Goal: Information Seeking & Learning: Learn about a topic

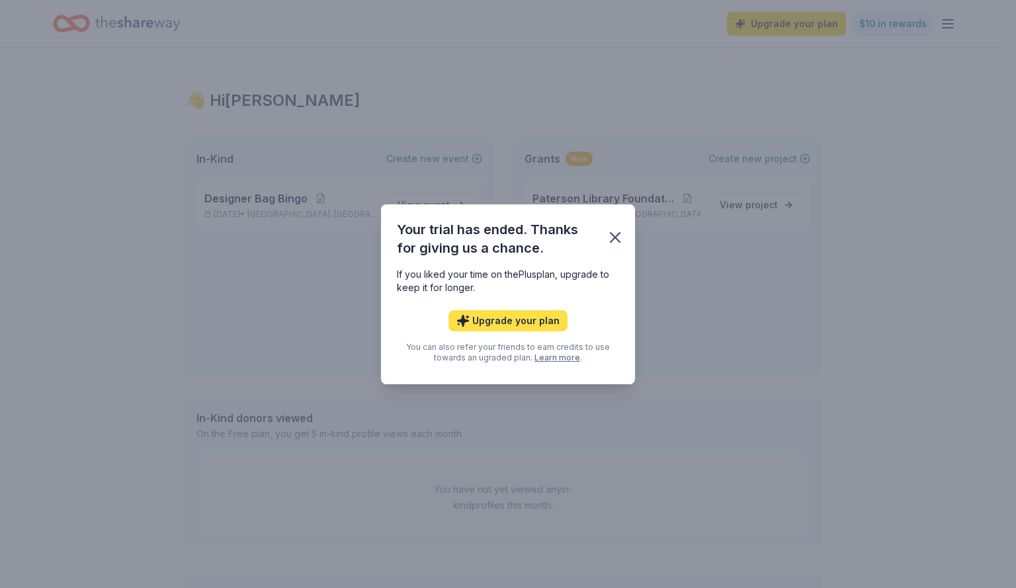
click at [529, 320] on button "Upgrade your plan" at bounding box center [508, 320] width 119 height 21
click at [611, 236] on icon "button" at bounding box center [615, 237] width 19 height 19
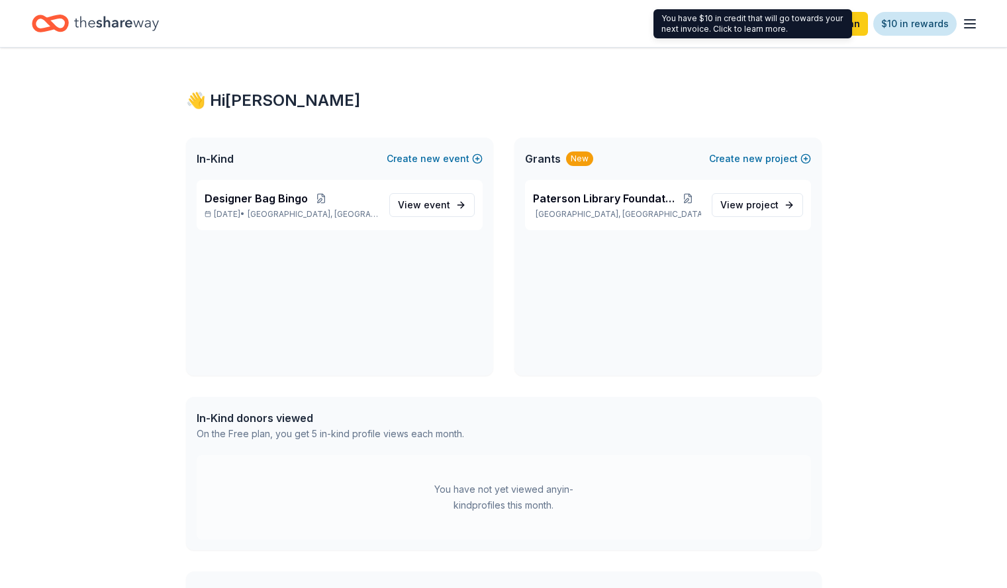
click at [913, 24] on link "$10 in rewards" at bounding box center [914, 24] width 83 height 24
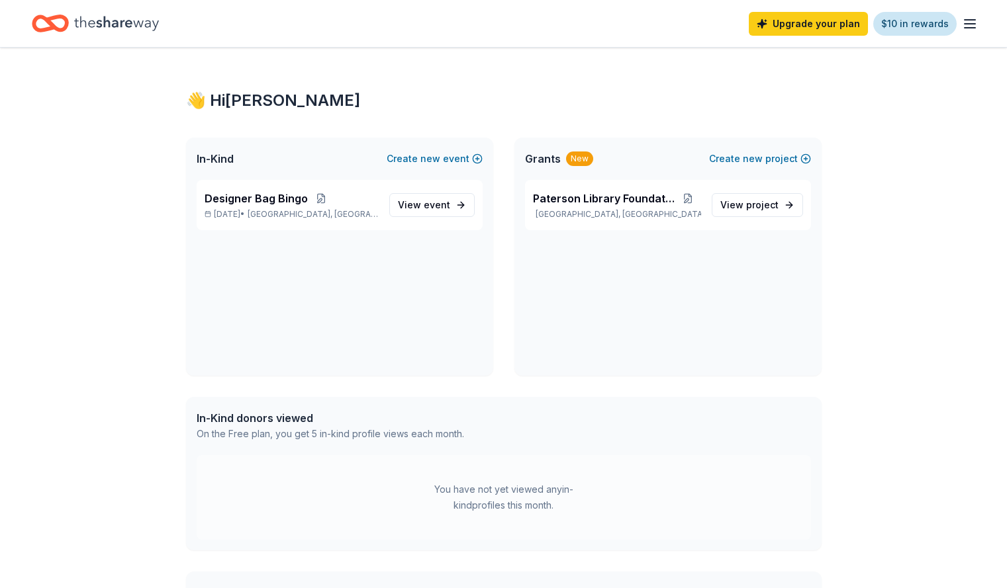
click at [913, 24] on link "$10 in rewards" at bounding box center [914, 24] width 83 height 24
click at [962, 22] on icon "button" at bounding box center [970, 24] width 16 height 16
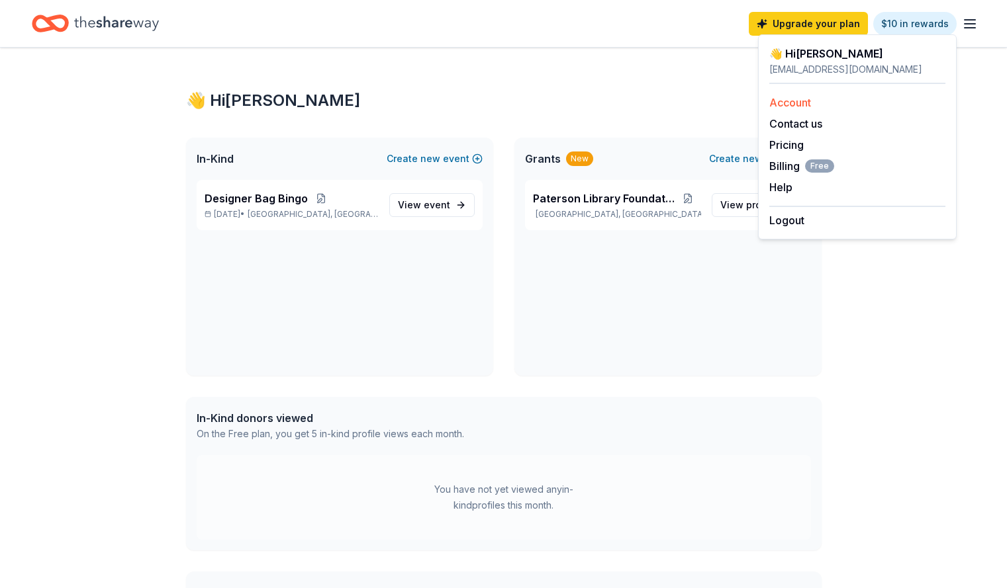
click at [801, 100] on link "Account" at bounding box center [790, 102] width 42 height 13
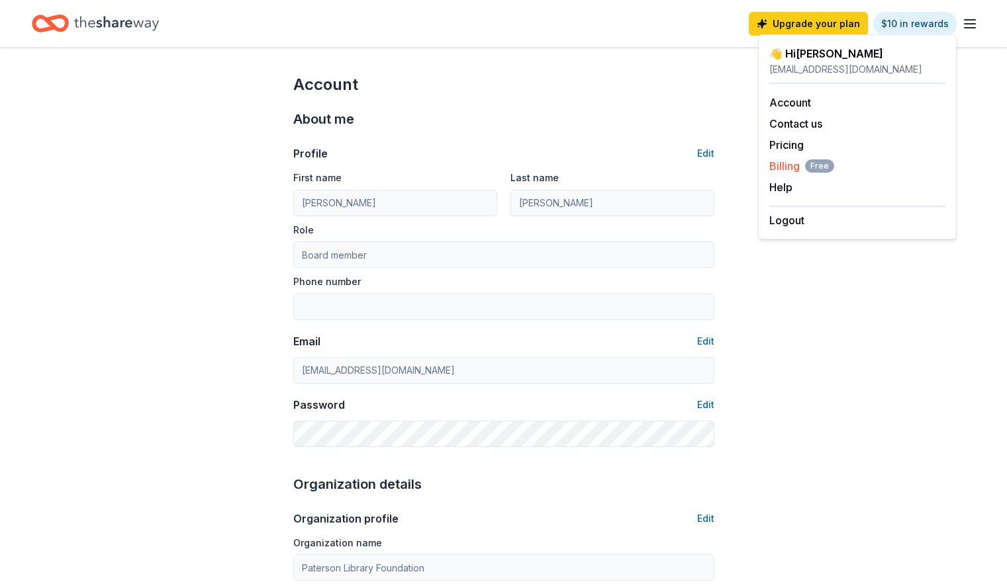
click at [788, 167] on span "Billing Free" at bounding box center [801, 166] width 65 height 16
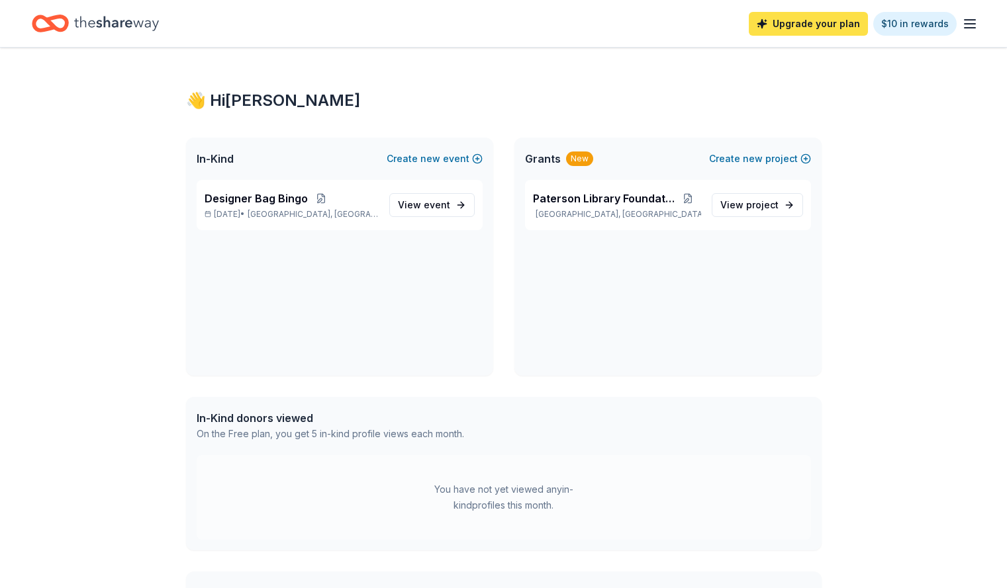
click at [805, 31] on link "Upgrade your plan" at bounding box center [807, 24] width 119 height 24
click at [833, 19] on link "Upgrade your plan" at bounding box center [807, 24] width 119 height 24
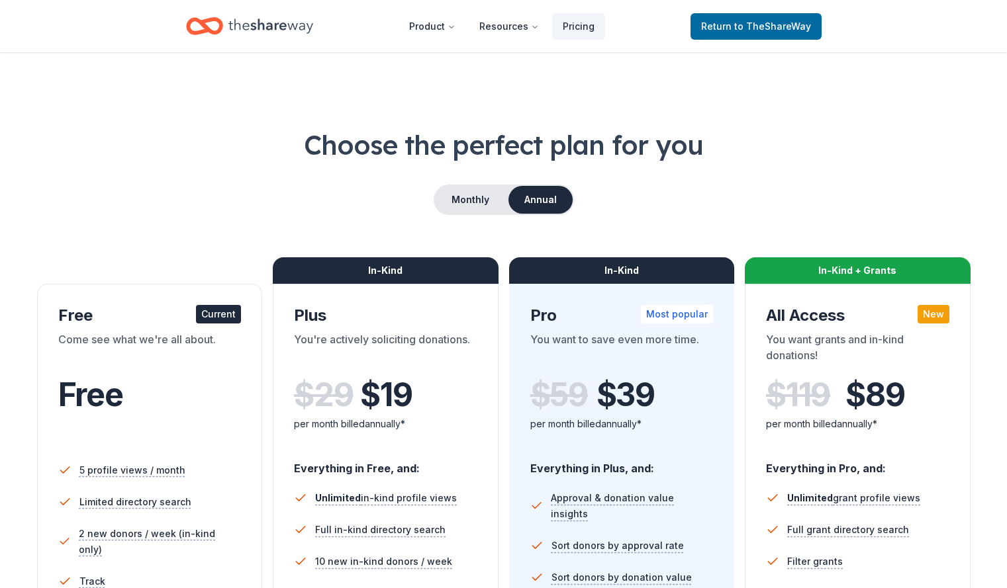
click at [418, 281] on div "In-Kind" at bounding box center [386, 270] width 226 height 26
click at [355, 393] on div "$ 29 $ 19" at bounding box center [385, 395] width 183 height 37
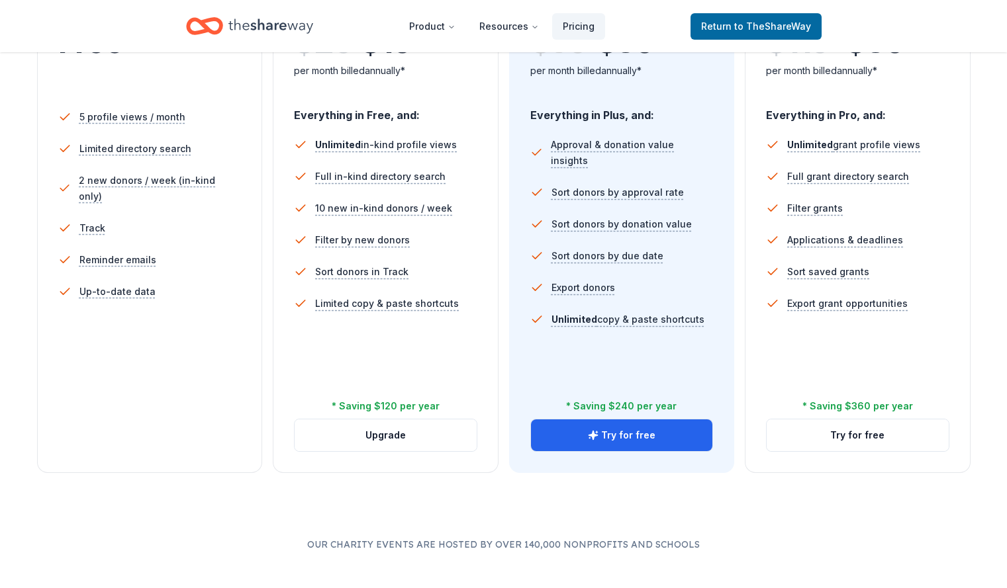
scroll to position [336, 0]
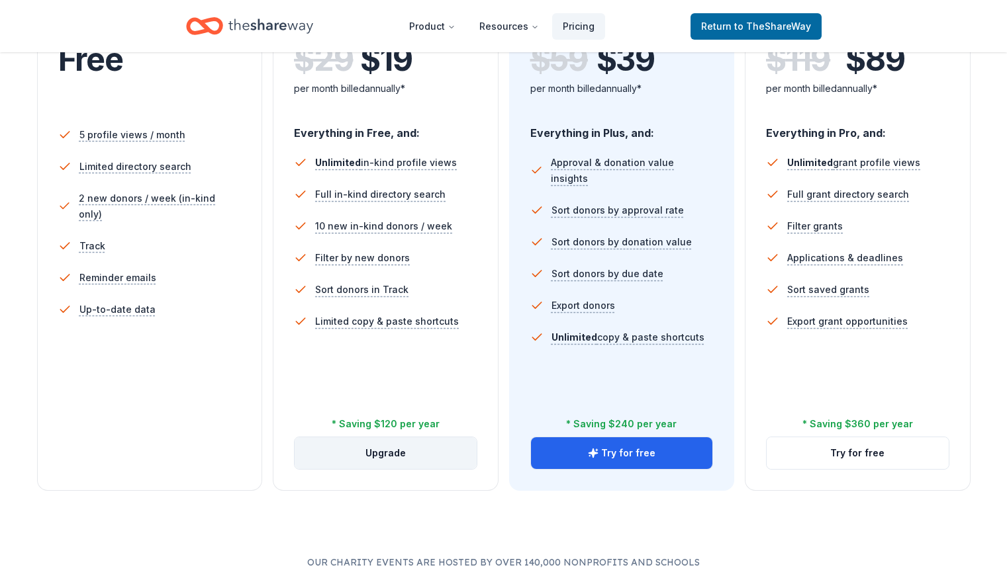
click at [394, 437] on button "Upgrade" at bounding box center [385, 453] width 182 height 32
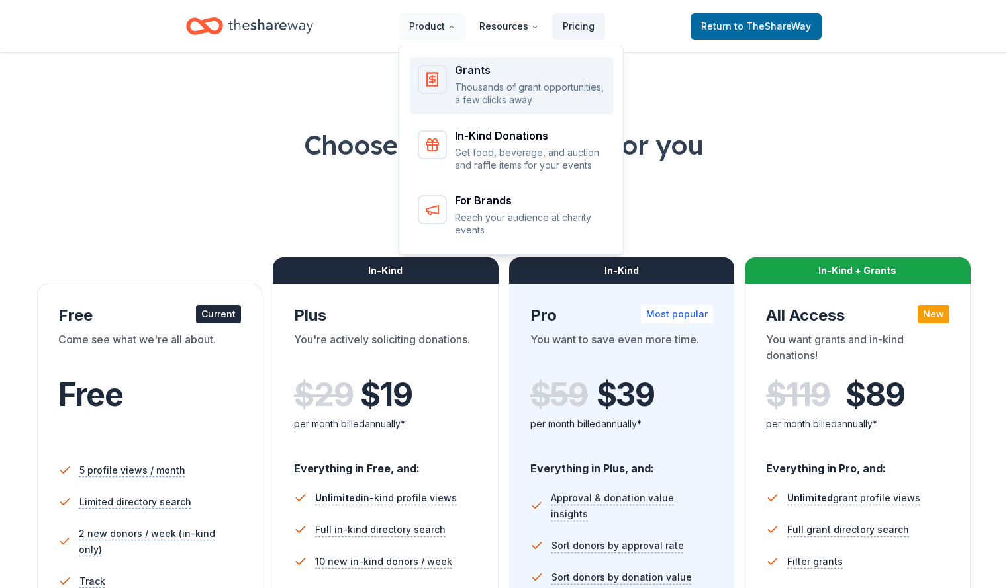
click at [457, 75] on div "Grants Thousands of grant opportunities, a few clicks away" at bounding box center [512, 86] width 188 height 42
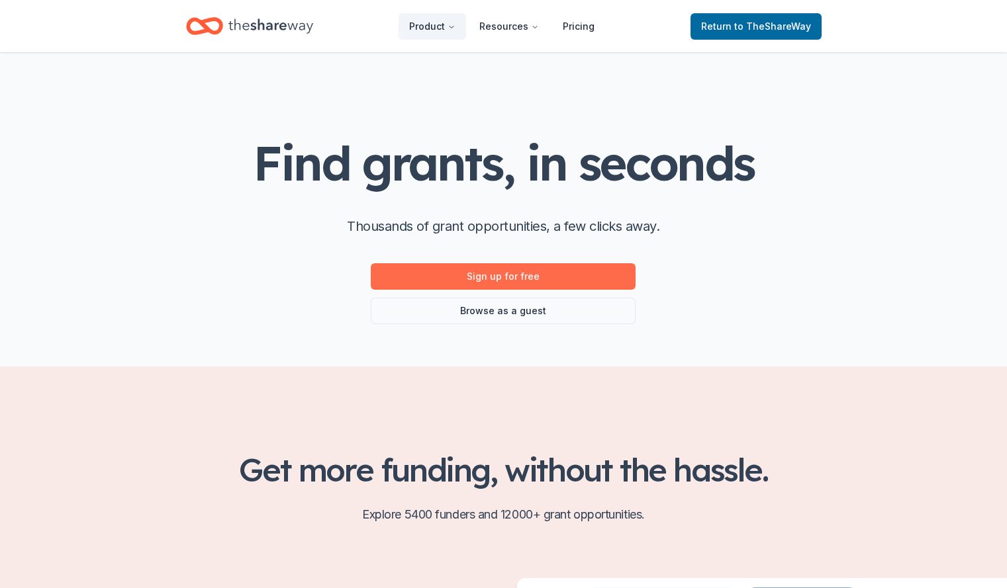
click at [557, 279] on link "Sign up for free" at bounding box center [503, 276] width 265 height 26
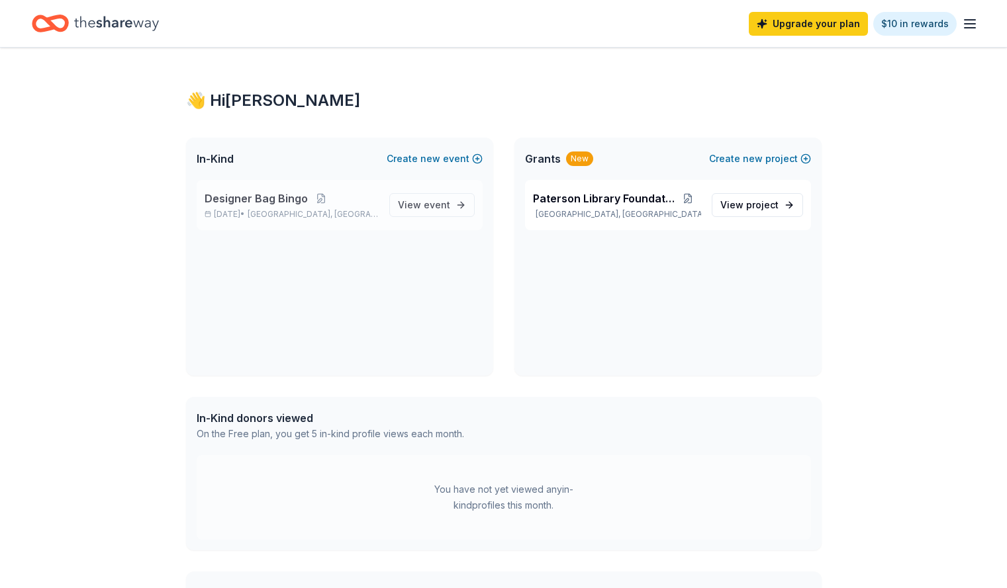
click at [244, 199] on span "Designer Bag Bingo" at bounding box center [255, 199] width 103 height 16
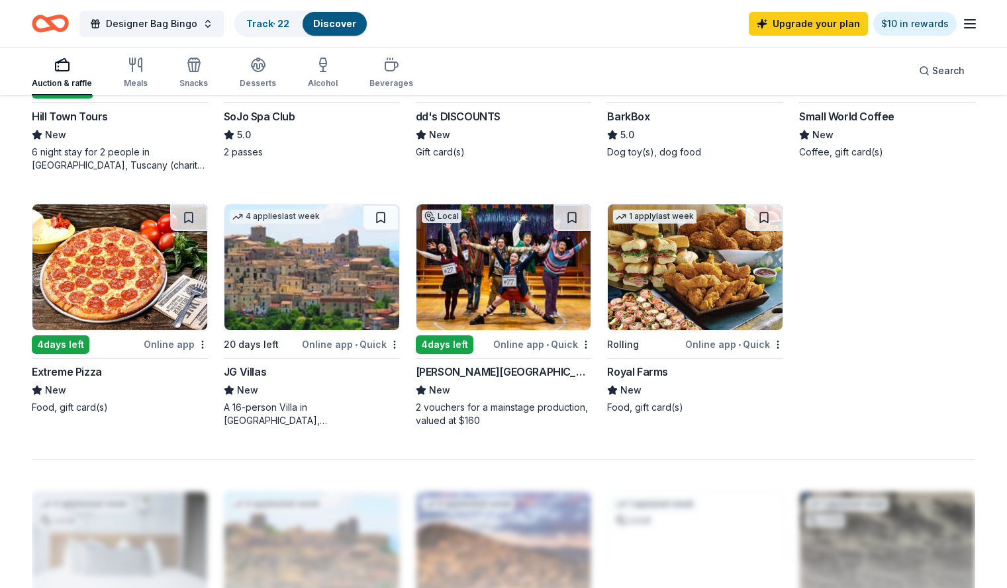
scroll to position [808, 0]
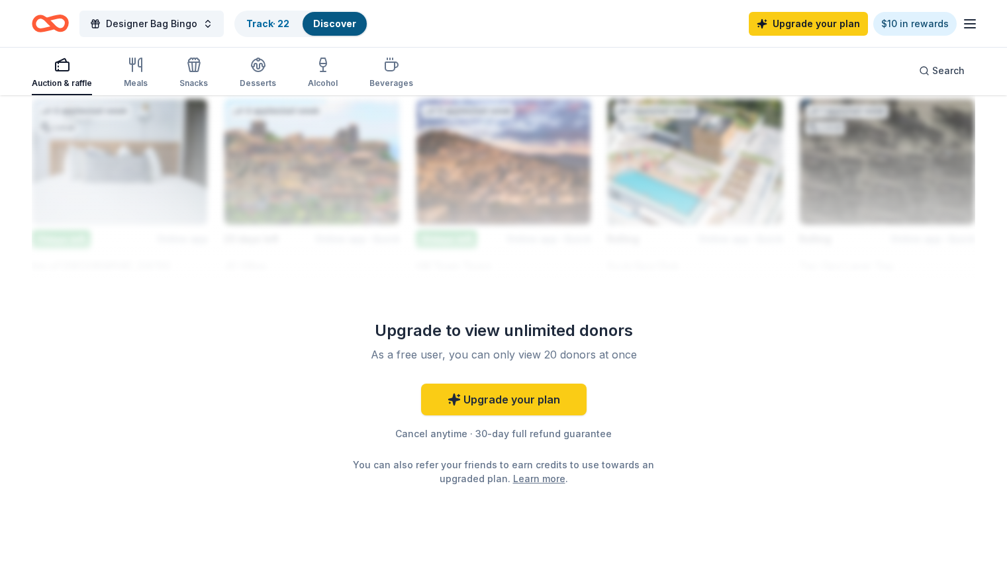
scroll to position [1208, 0]
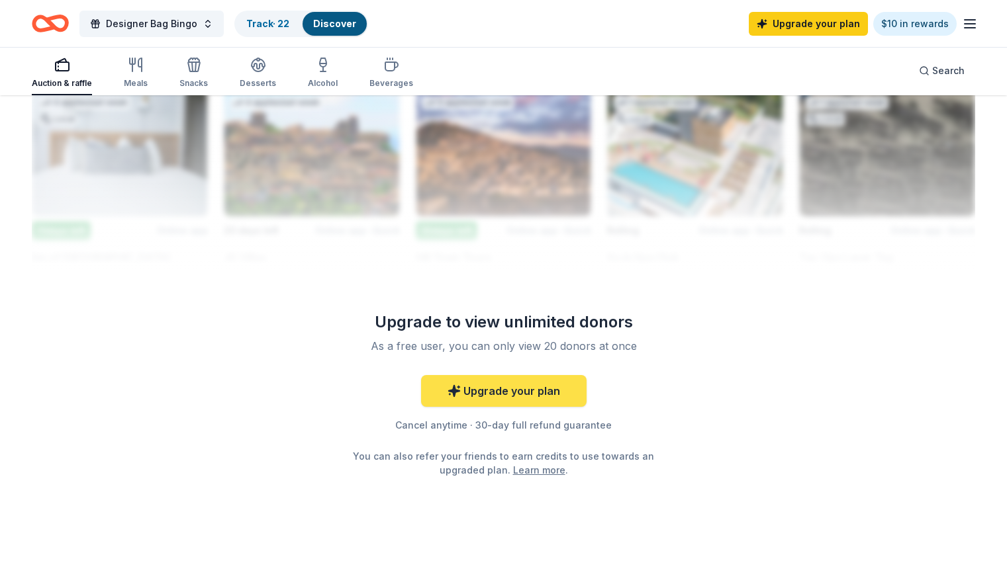
click at [514, 385] on link "Upgrade your plan" at bounding box center [503, 391] width 165 height 32
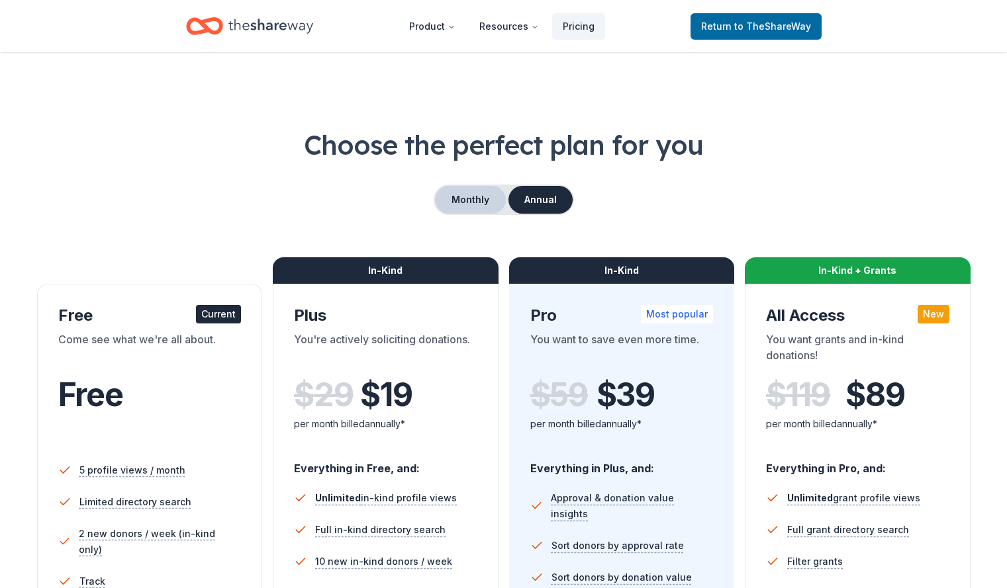
click at [464, 203] on button "Monthly" at bounding box center [470, 200] width 71 height 28
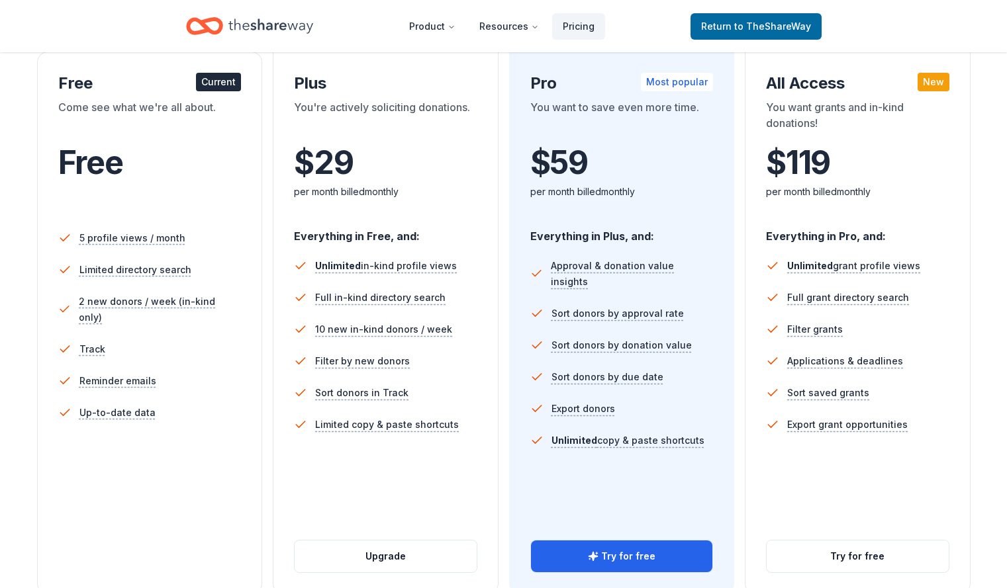
scroll to position [254, 0]
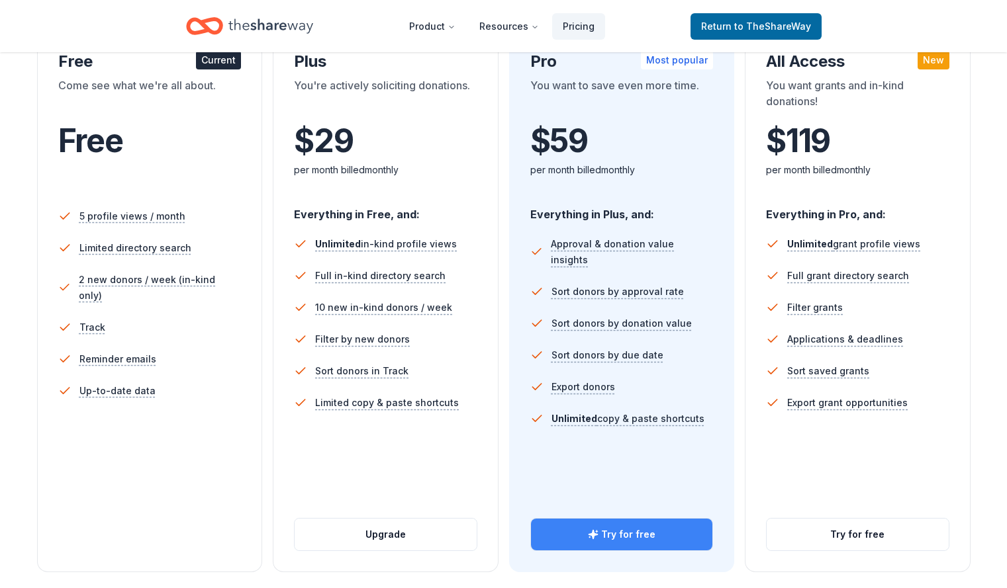
click at [580, 519] on button "Try for free" at bounding box center [622, 535] width 182 height 32
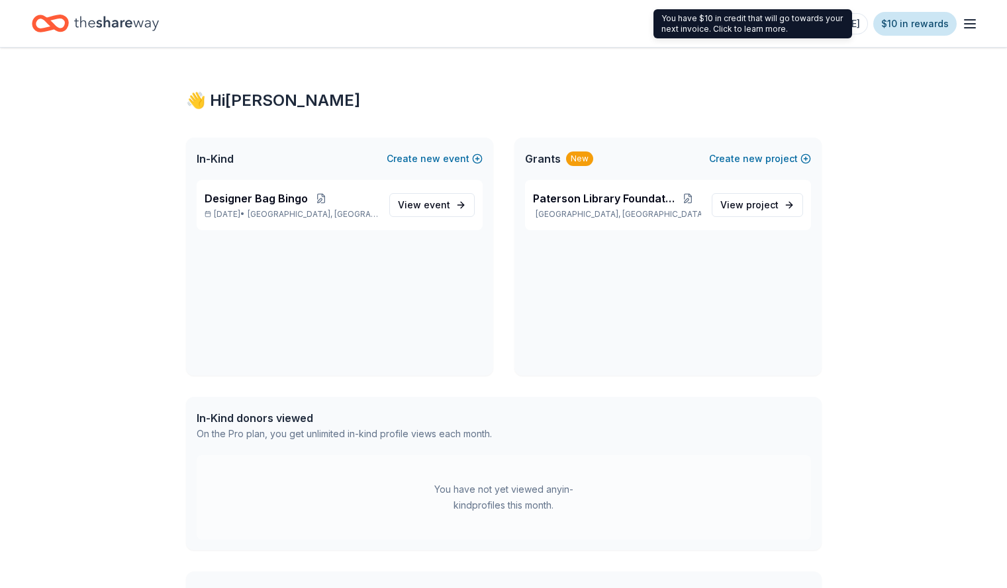
click at [899, 22] on link "$10 in rewards" at bounding box center [914, 24] width 83 height 24
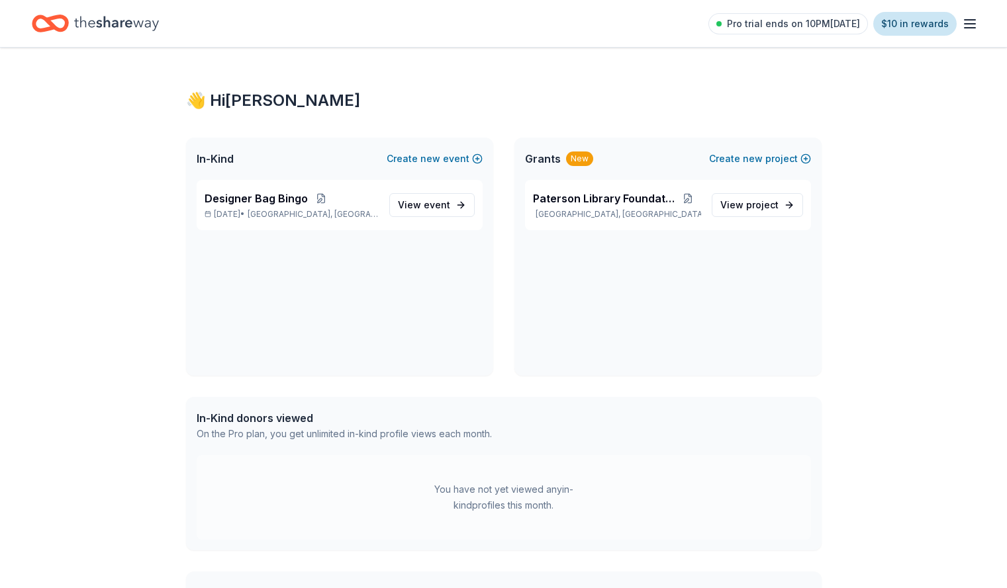
click at [899, 22] on link "$10 in rewards" at bounding box center [914, 24] width 83 height 24
click at [964, 28] on line "button" at bounding box center [969, 28] width 11 height 0
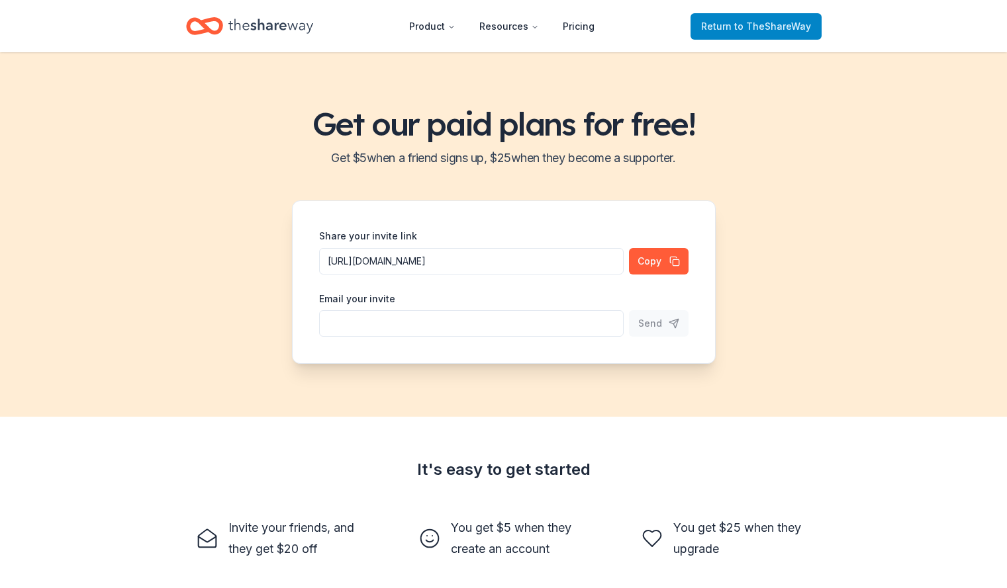
click at [772, 23] on span "to TheShareWay" at bounding box center [772, 26] width 77 height 11
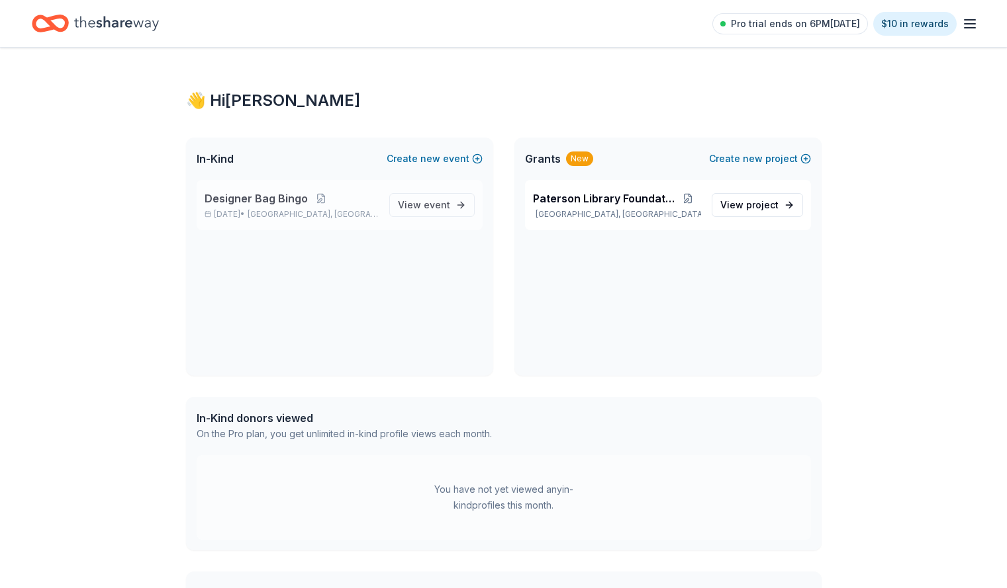
click at [298, 197] on span "Designer Bag Bingo" at bounding box center [255, 199] width 103 height 16
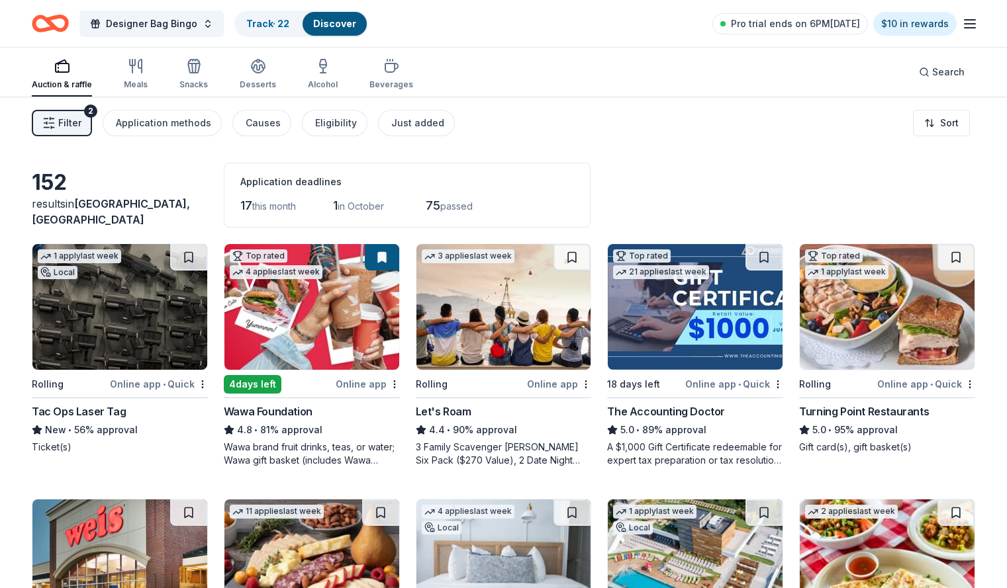
click at [92, 69] on div "button" at bounding box center [62, 66] width 60 height 16
click at [148, 86] on div "Meals" at bounding box center [136, 84] width 24 height 11
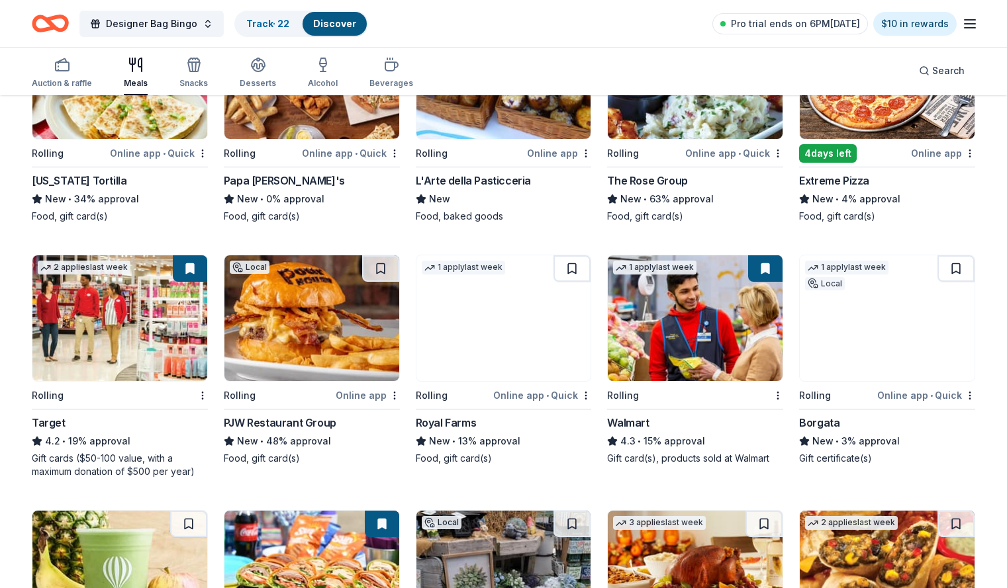
scroll to position [491, 0]
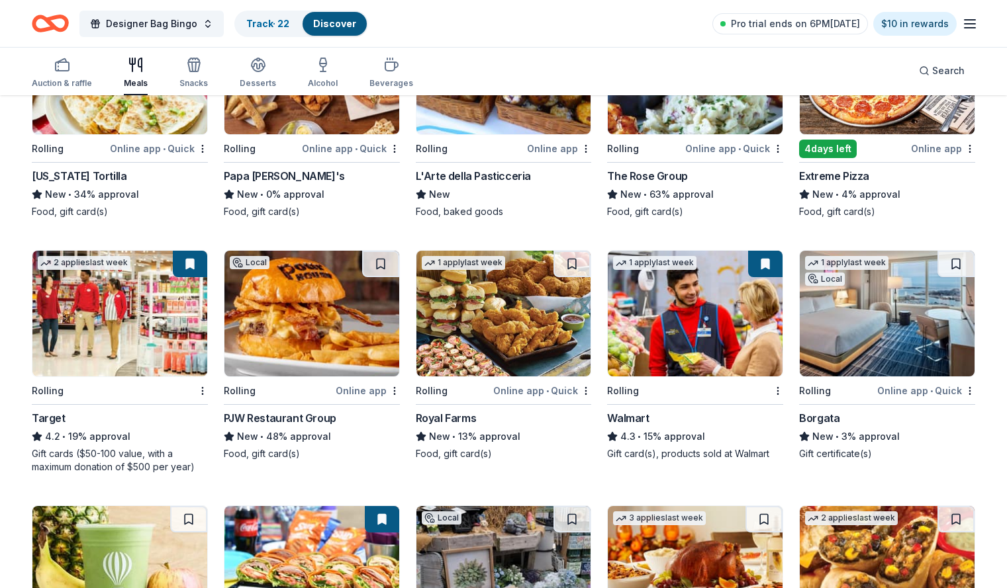
click at [152, 357] on img at bounding box center [119, 314] width 175 height 126
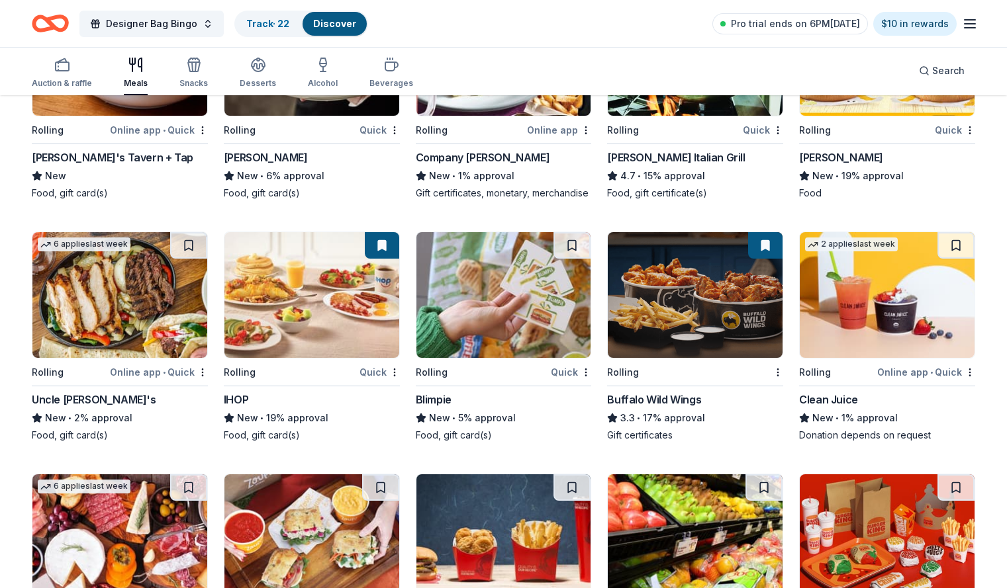
scroll to position [1265, 0]
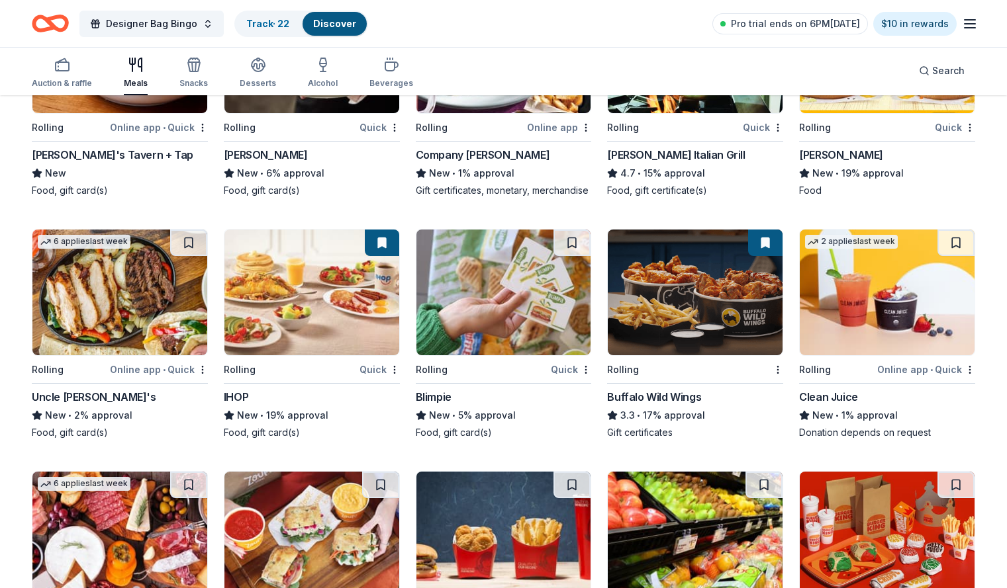
click at [325, 308] on img at bounding box center [311, 293] width 175 height 126
click at [282, 24] on link "Track · 22" at bounding box center [267, 23] width 43 height 11
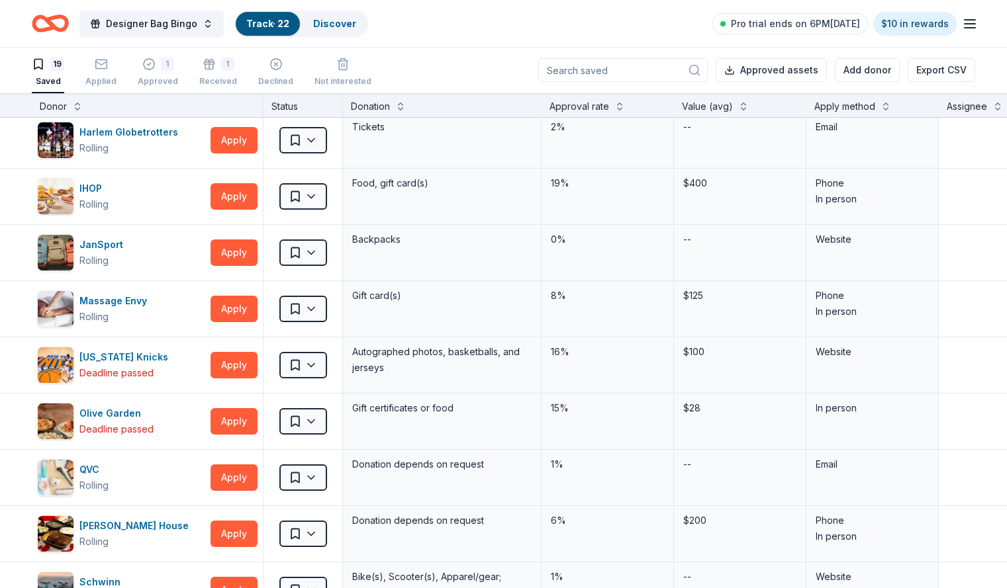
scroll to position [238, 0]
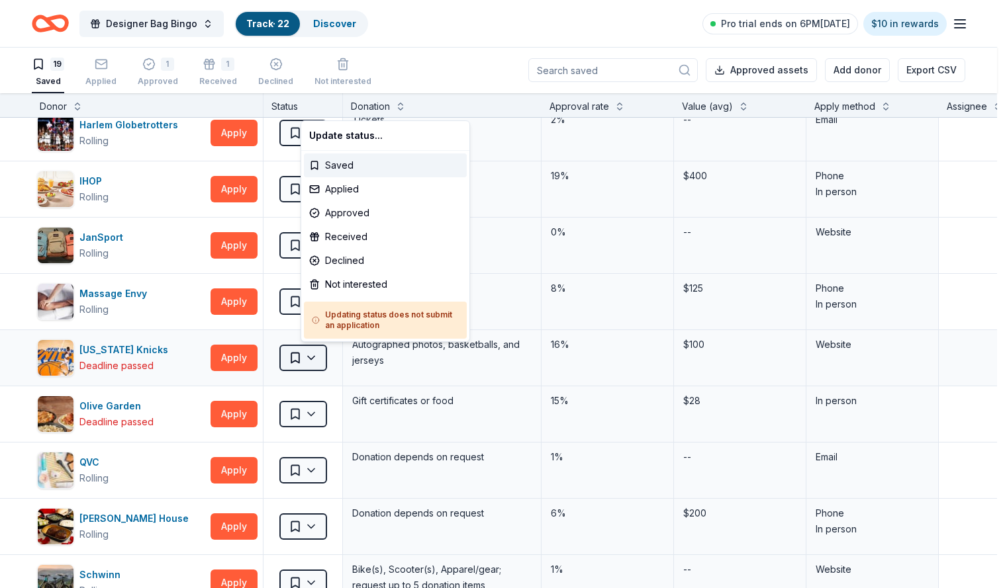
click at [336, 358] on html "Designer Bag Bingo Track · 22 Discover Pro trial ends on 6PM, 9/16 $10 in rewar…" at bounding box center [503, 293] width 1007 height 588
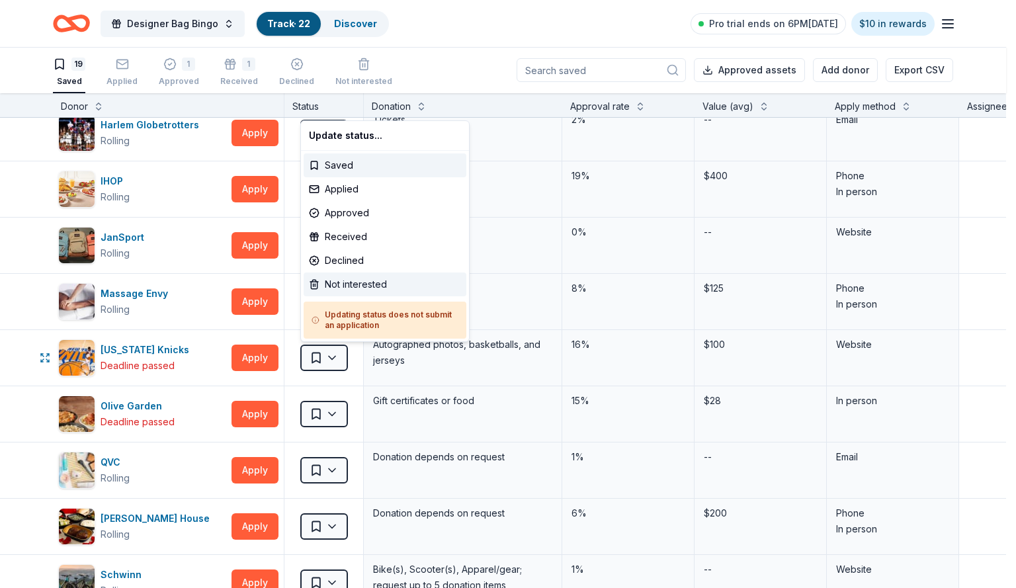
click at [379, 286] on div "Not interested" at bounding box center [385, 285] width 163 height 24
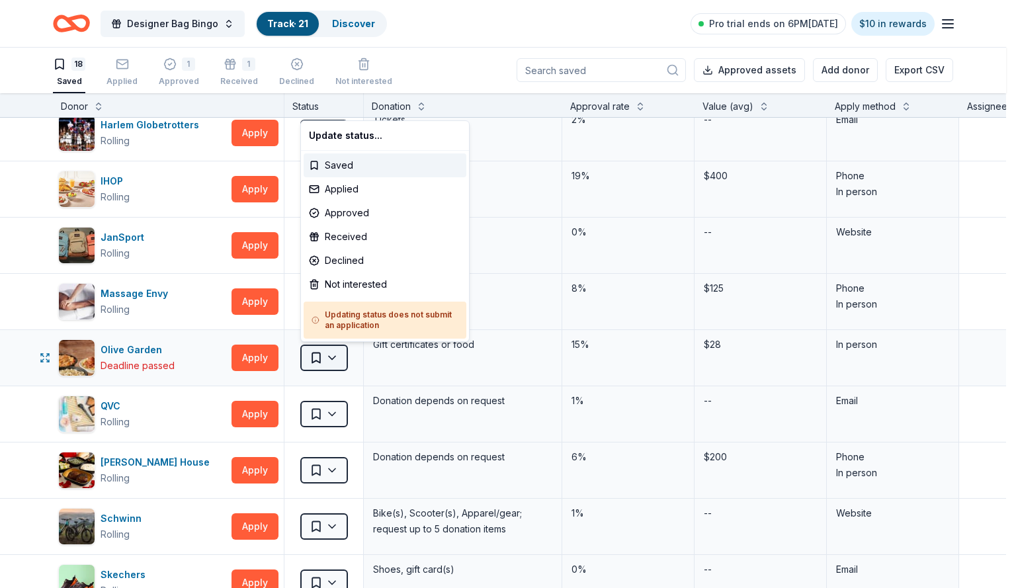
click at [334, 360] on html "Designer Bag Bingo Track · 21 Discover Pro trial ends on 6PM, 9/16 $10 in rewar…" at bounding box center [508, 293] width 1016 height 588
click at [367, 286] on div "Not interested" at bounding box center [385, 285] width 163 height 24
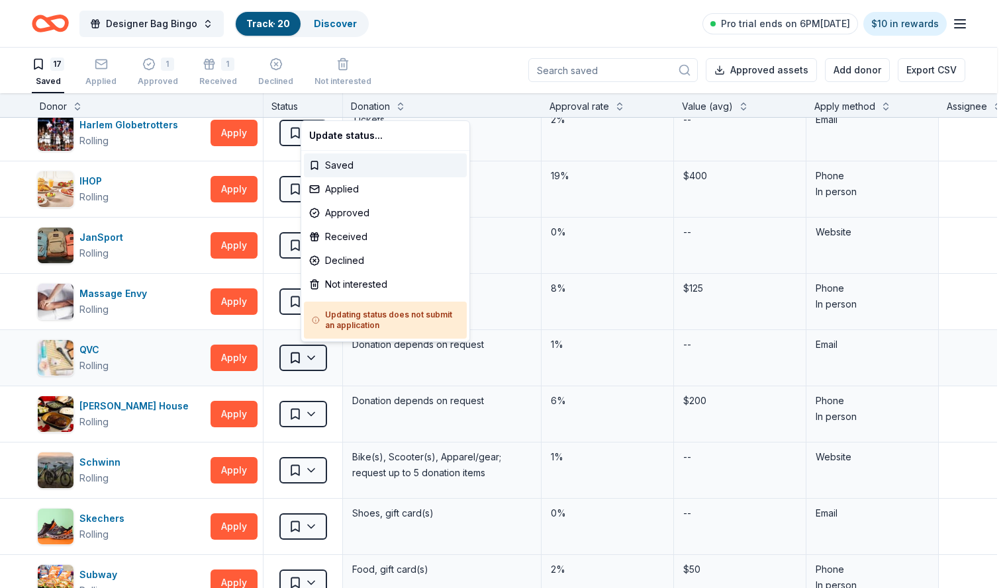
click at [331, 357] on html "Designer Bag Bingo Track · 20 Discover Pro trial ends on 6PM, 9/16 $10 in rewar…" at bounding box center [503, 293] width 1007 height 588
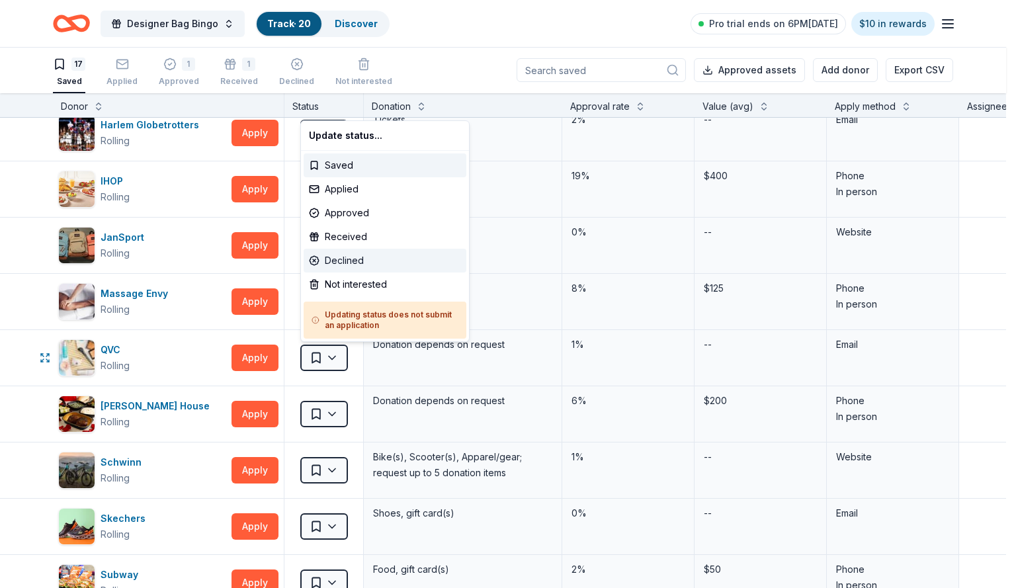
click at [362, 259] on div "Declined" at bounding box center [385, 261] width 163 height 24
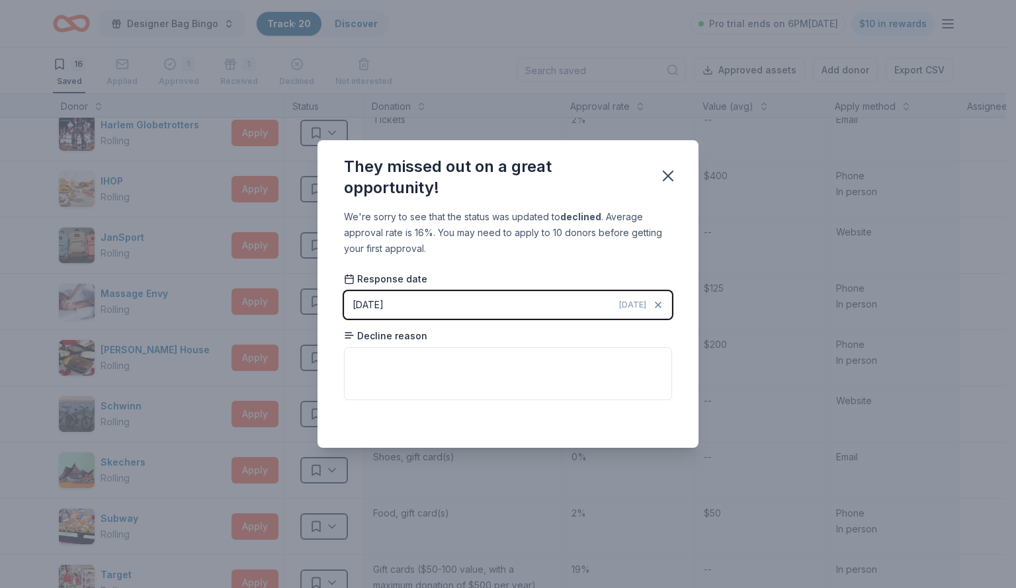
click at [577, 296] on button "09/09/2025 Today" at bounding box center [508, 305] width 328 height 28
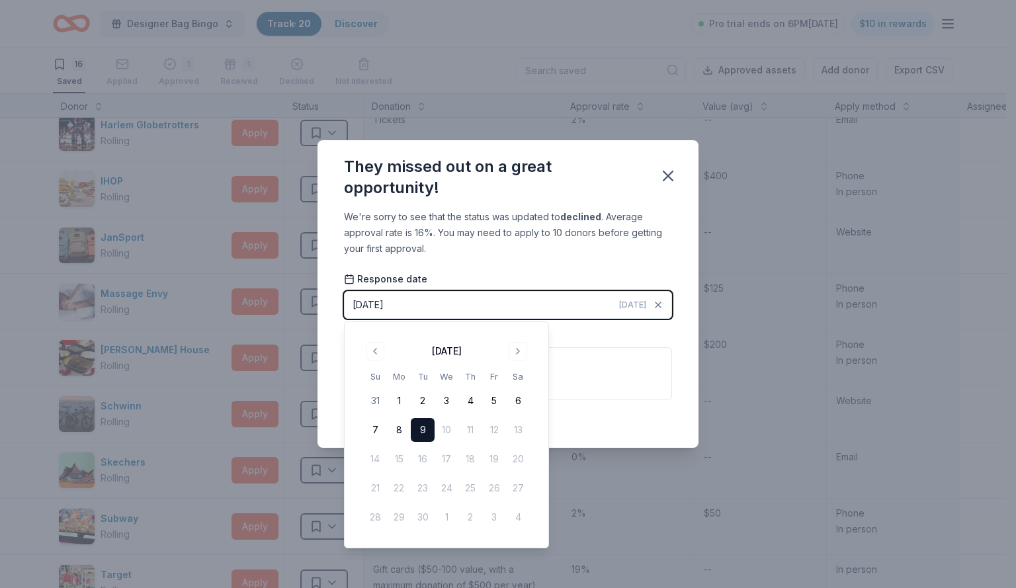
click at [426, 430] on button "9" at bounding box center [423, 430] width 24 height 24
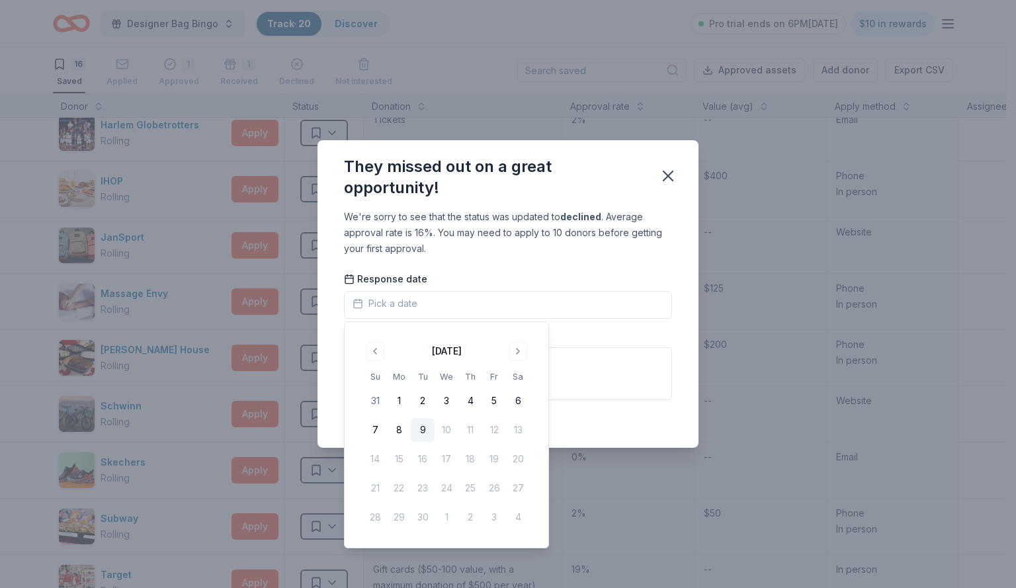
click at [421, 429] on button "9" at bounding box center [423, 430] width 24 height 24
click at [676, 177] on icon "button" at bounding box center [668, 176] width 19 height 19
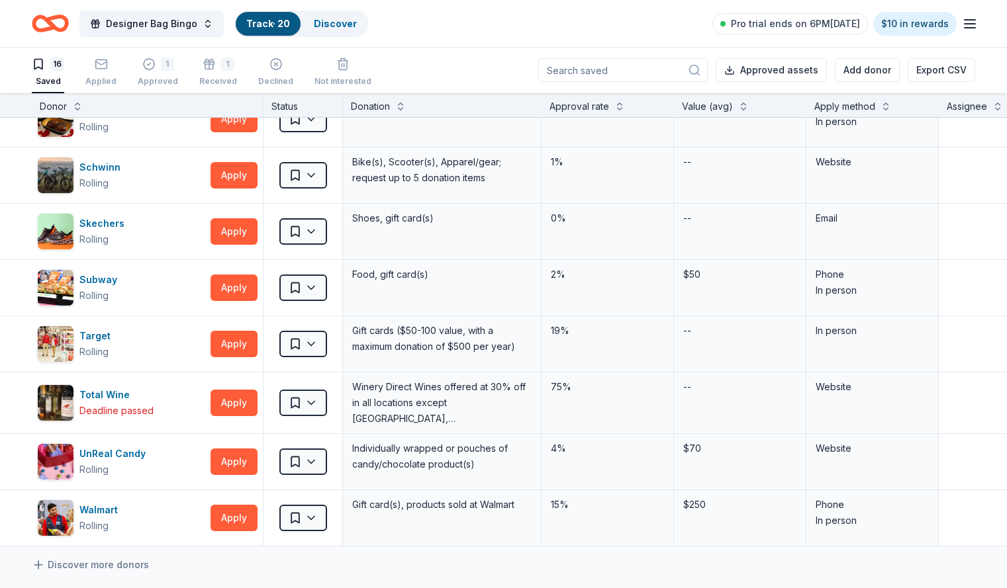
scroll to position [470, 0]
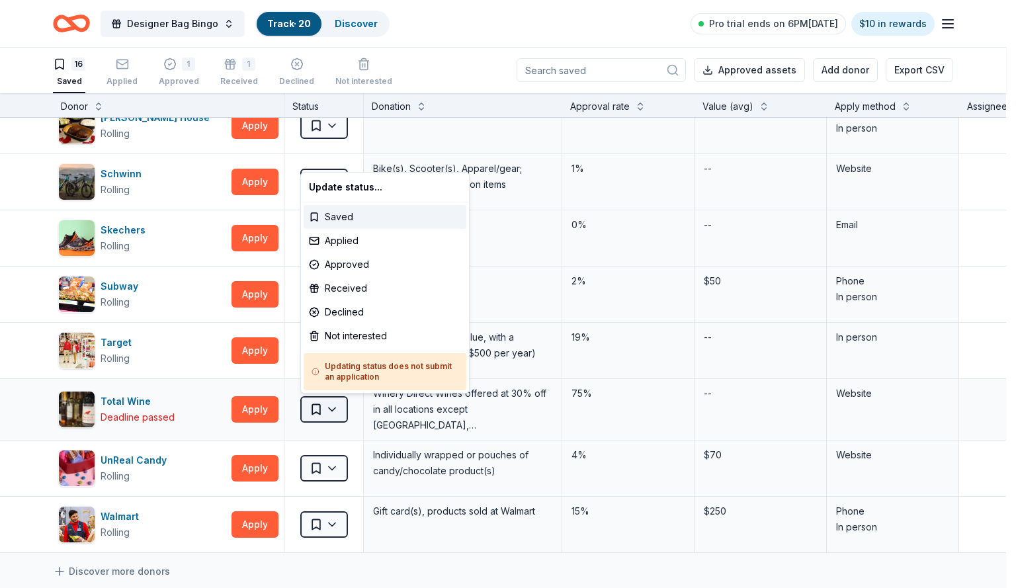
click at [337, 412] on html "Designer Bag Bingo Track · 20 Discover Pro trial ends on 6PM, 9/16 $10 in rewar…" at bounding box center [508, 293] width 1016 height 588
click at [180, 419] on html "Designer Bag Bingo Track · 20 Discover Pro trial ends on 6PM, 9/16 $10 in rewar…" at bounding box center [508, 293] width 1016 height 588
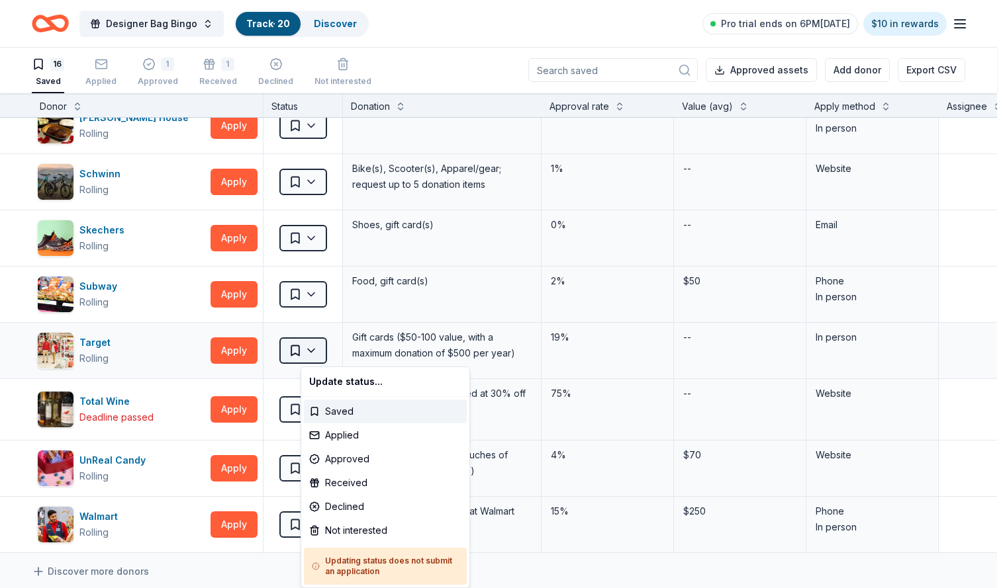
click at [341, 349] on html "Designer Bag Bingo Track · 20 Discover Pro trial ends on 6PM, 9/16 $10 in rewar…" at bounding box center [503, 293] width 1007 height 588
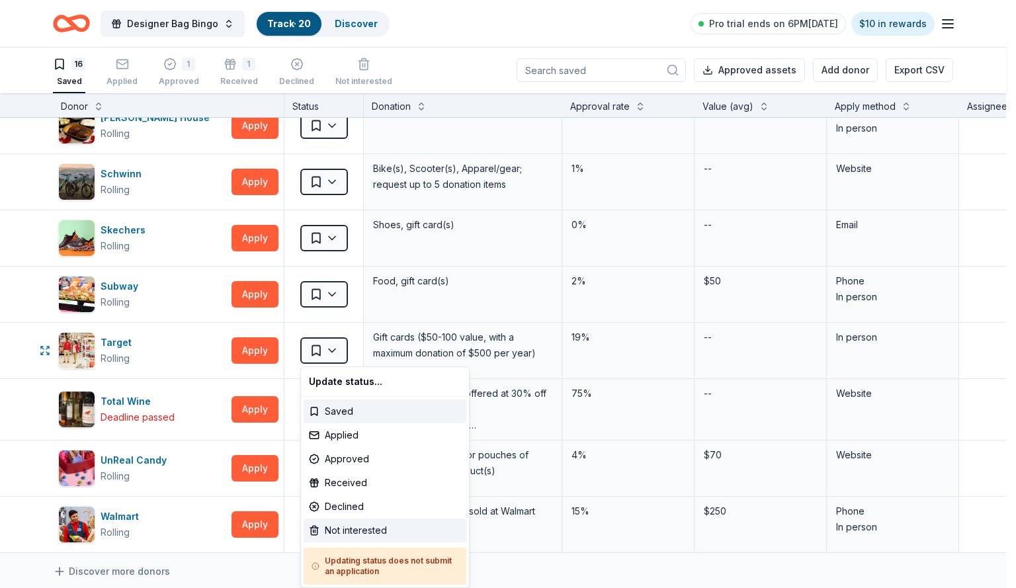
click at [367, 541] on div "Not interested" at bounding box center [385, 531] width 163 height 24
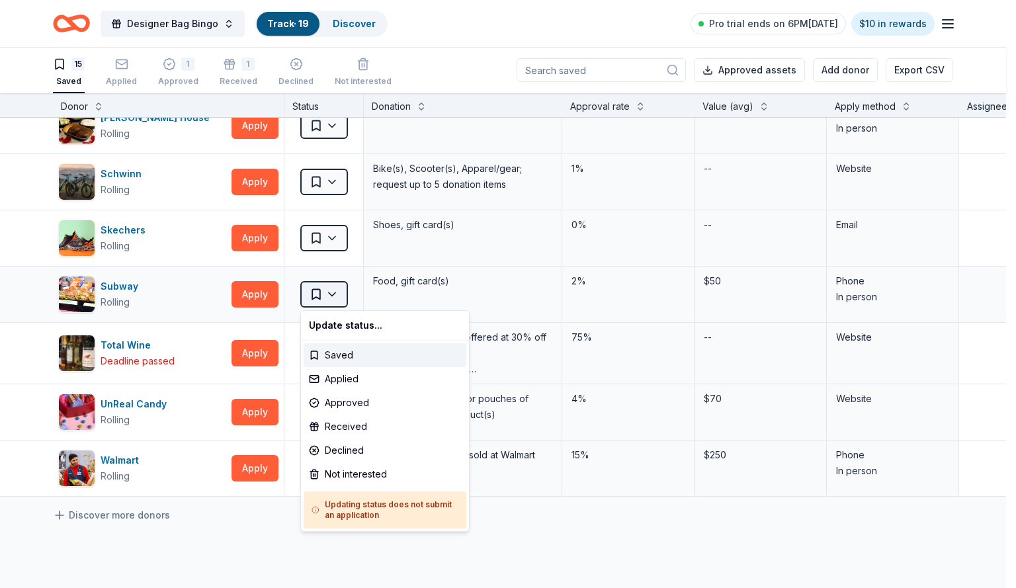
click at [337, 294] on html "Designer Bag Bingo Track · 19 Discover Pro trial ends on 6PM, 9/16 $10 in rewar…" at bounding box center [508, 293] width 1016 height 588
click at [359, 478] on div "Not interested" at bounding box center [385, 475] width 163 height 24
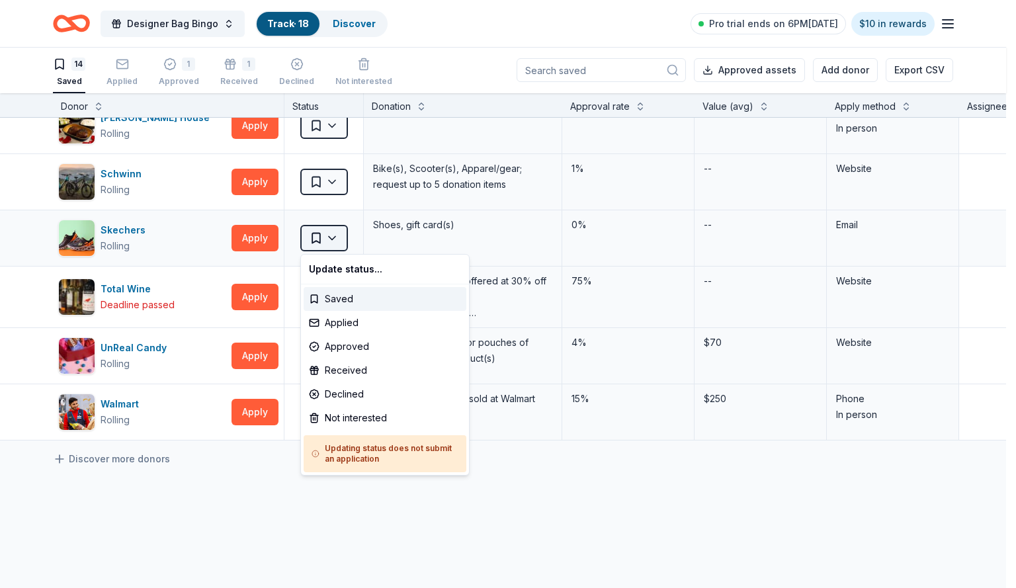
click at [341, 239] on html "Designer Bag Bingo Track · 18 Discover Pro trial ends on 6PM, 9/16 $10 in rewar…" at bounding box center [508, 293] width 1016 height 588
click at [352, 426] on div "Not interested" at bounding box center [385, 418] width 163 height 24
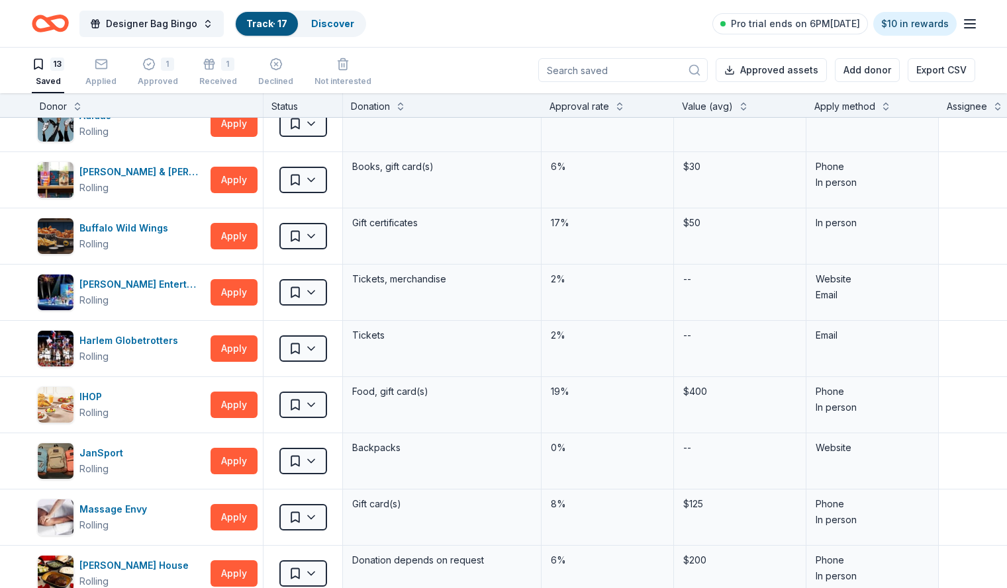
scroll to position [0, 0]
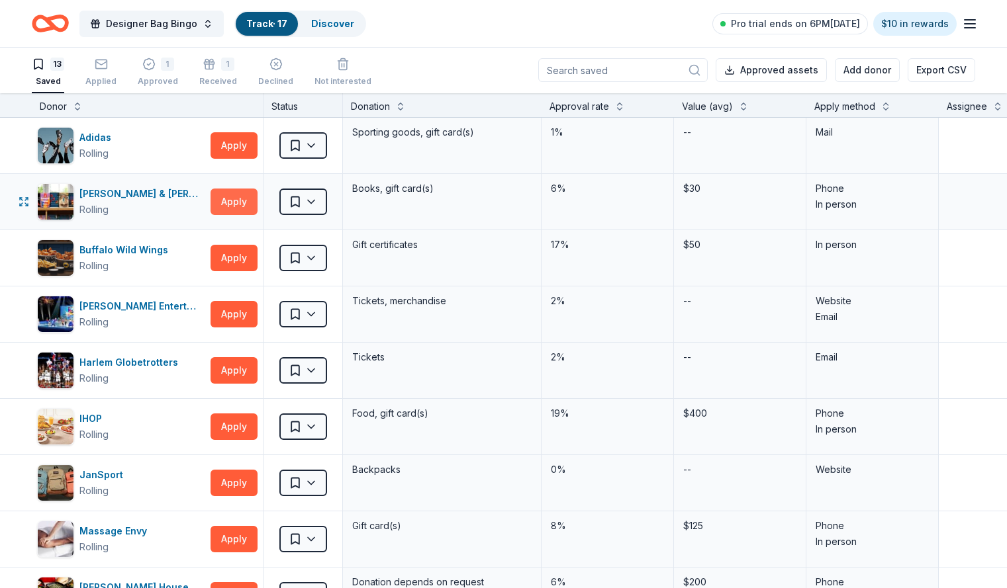
click at [257, 203] on button "Apply" at bounding box center [233, 202] width 47 height 26
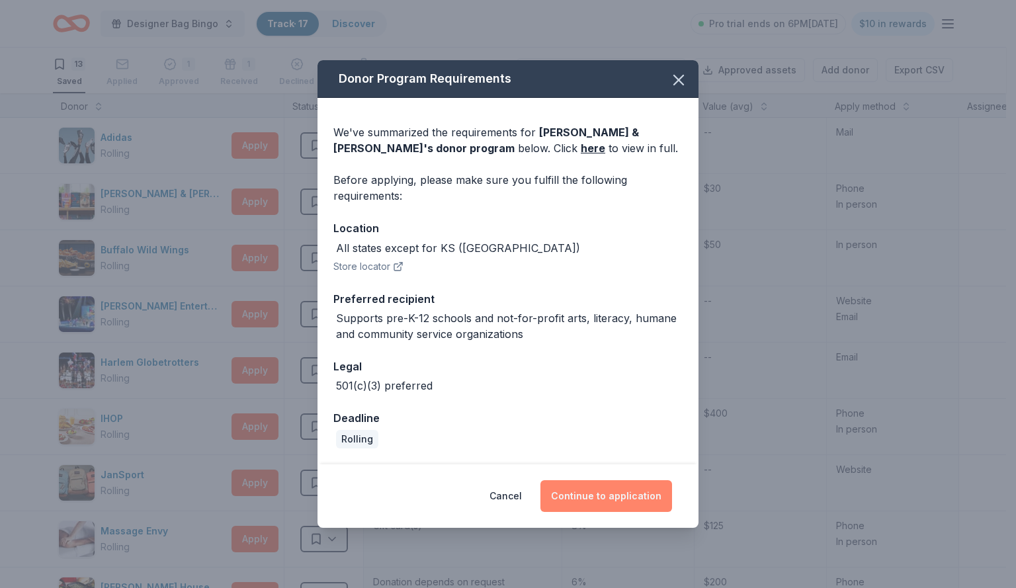
click at [608, 493] on button "Continue to application" at bounding box center [607, 496] width 132 height 32
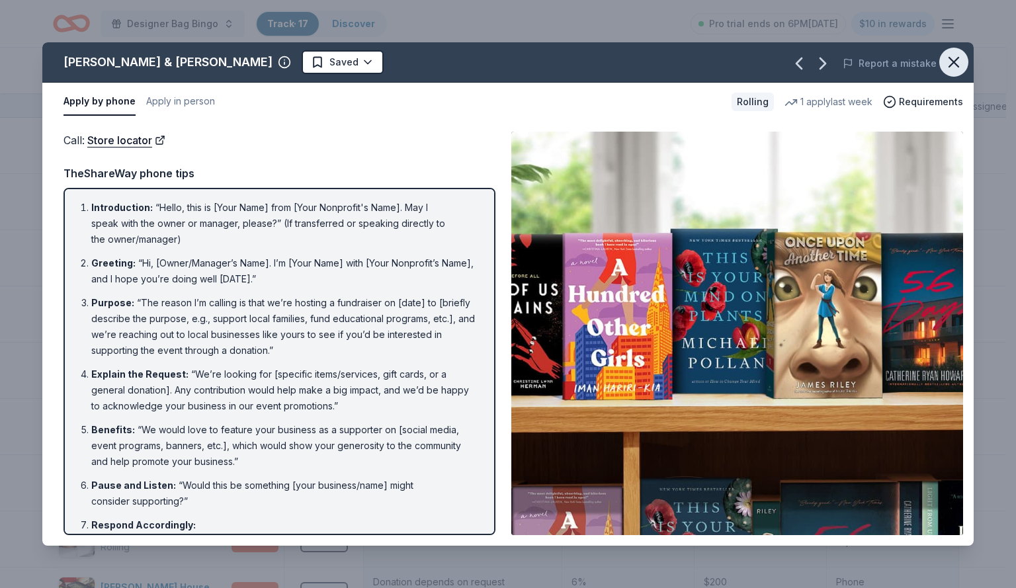
click at [952, 63] on icon "button" at bounding box center [954, 62] width 19 height 19
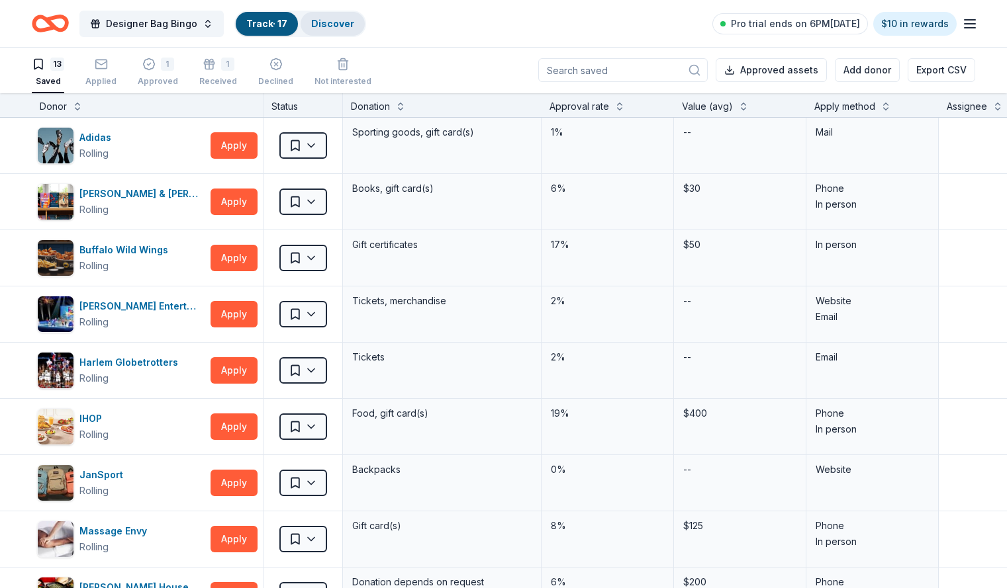
click at [354, 27] on link "Discover" at bounding box center [332, 23] width 43 height 11
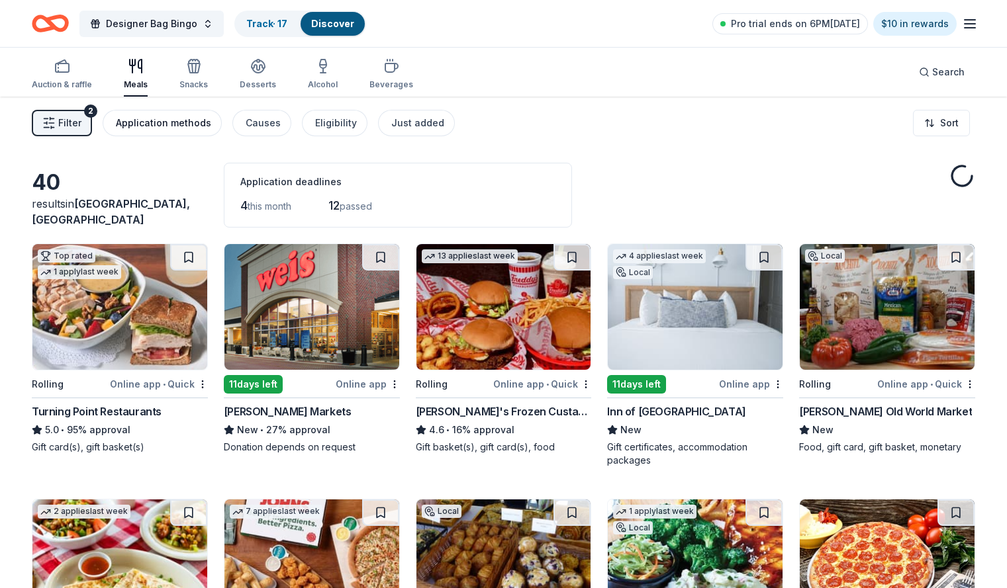
click at [205, 125] on div "Application methods" at bounding box center [163, 123] width 95 height 16
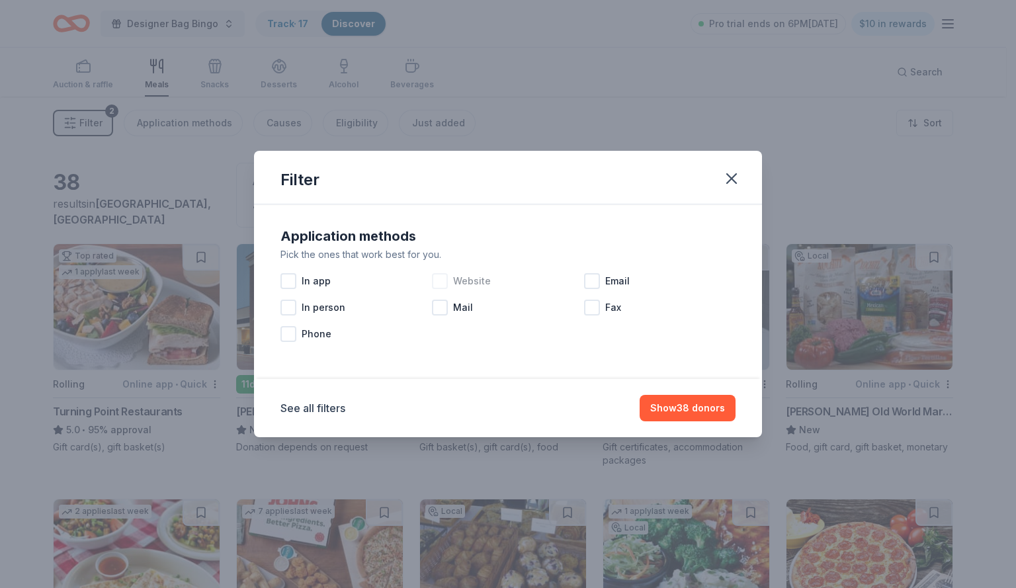
click at [439, 281] on div at bounding box center [440, 281] width 16 height 16
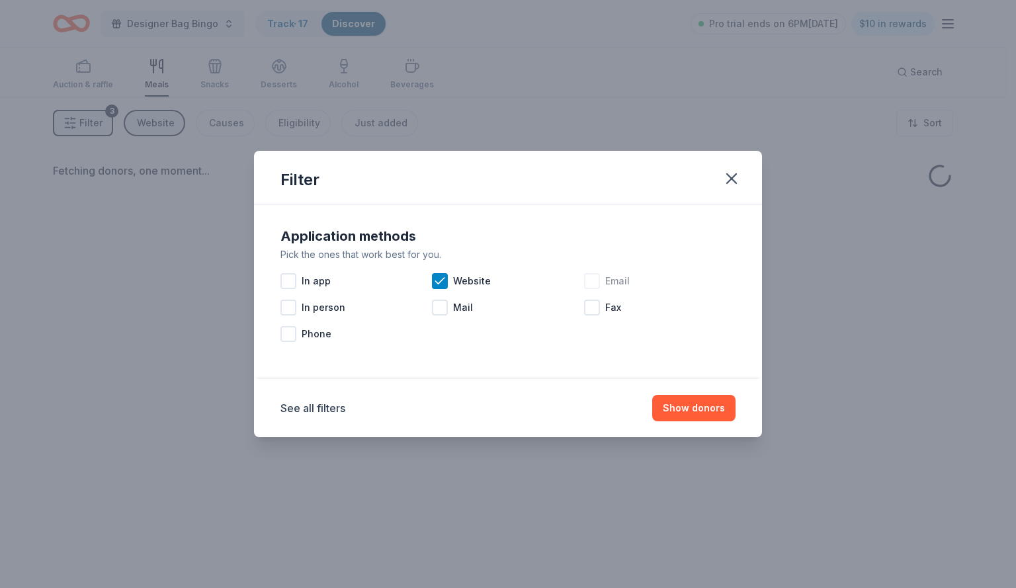
click at [602, 283] on div "Email" at bounding box center [660, 281] width 152 height 26
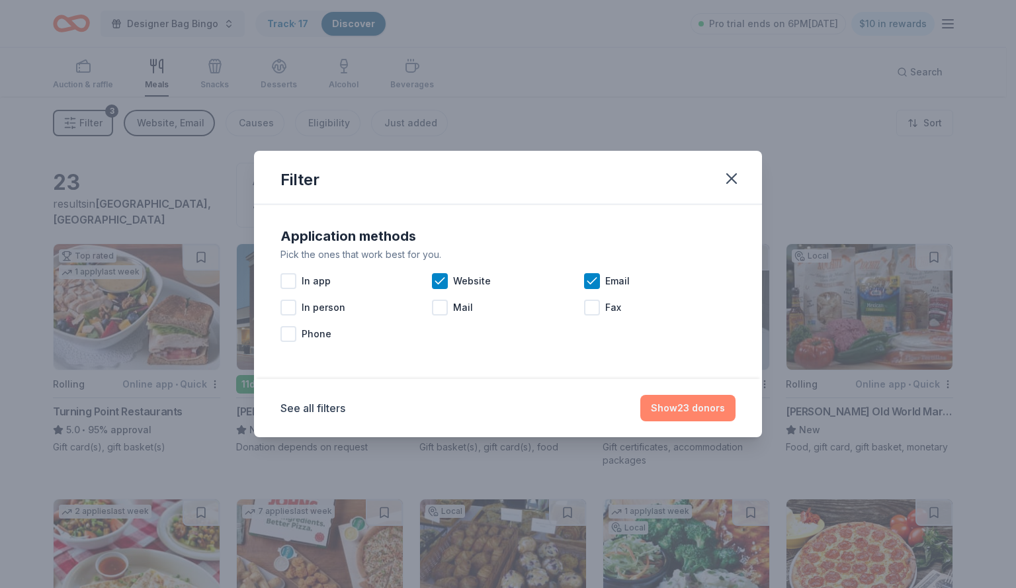
click at [685, 410] on button "Show 23 donors" at bounding box center [688, 408] width 95 height 26
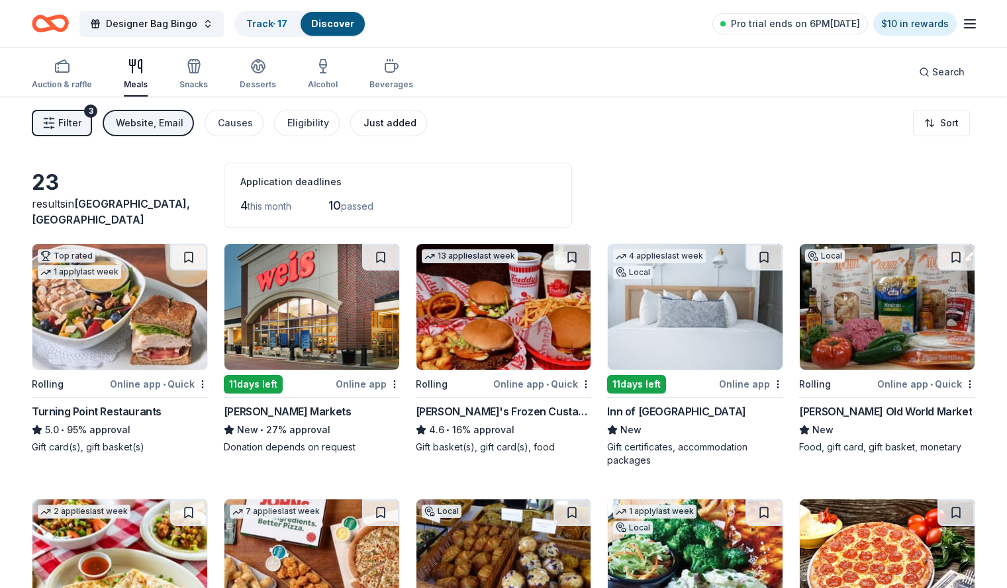
click at [407, 124] on div "Just added" at bounding box center [389, 123] width 53 height 16
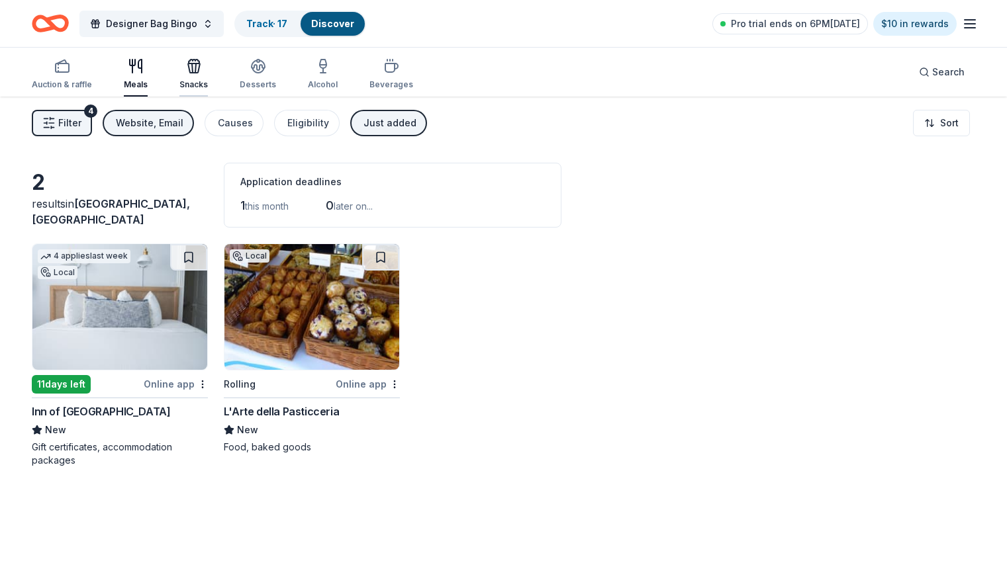
click at [199, 60] on icon "button" at bounding box center [194, 62] width 11 height 4
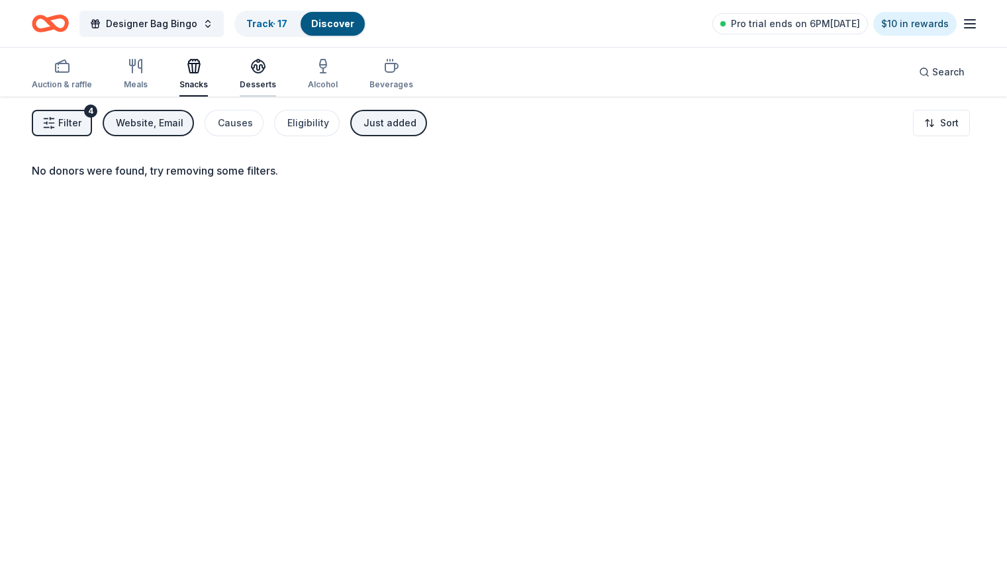
click at [274, 84] on div "Desserts" at bounding box center [258, 84] width 36 height 11
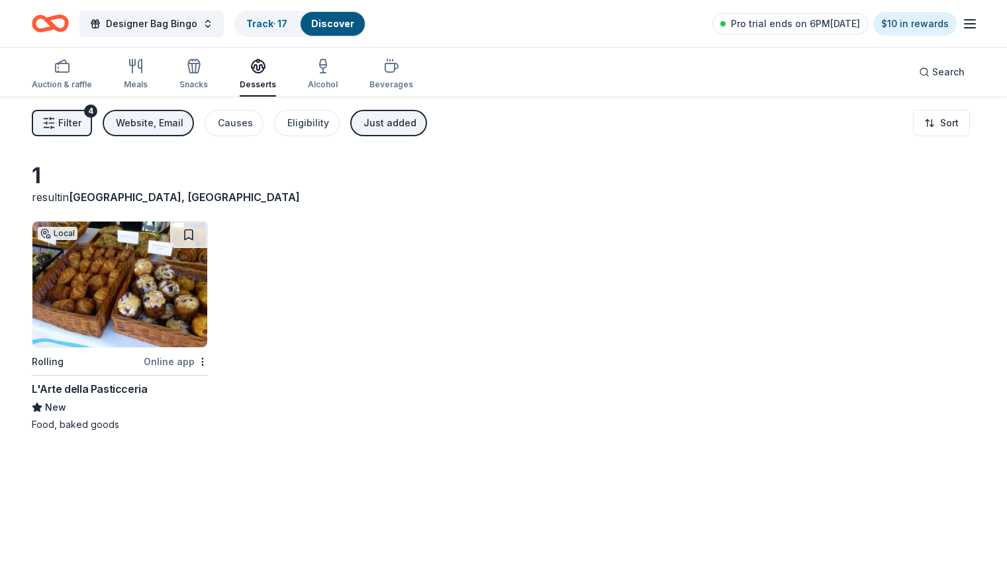
click at [81, 123] on span "Filter" at bounding box center [69, 123] width 23 height 16
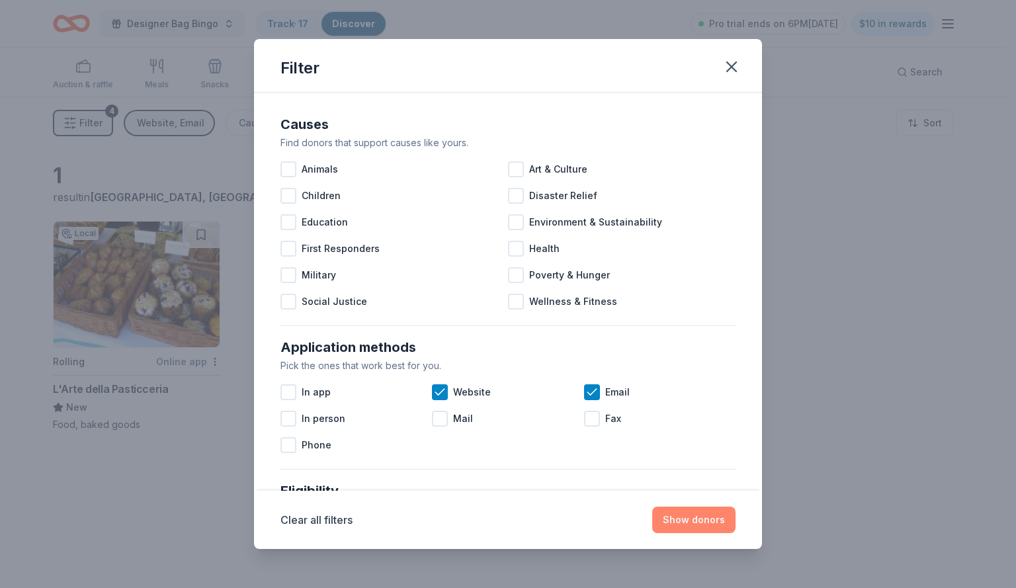
click at [711, 528] on button "Show donors" at bounding box center [694, 520] width 83 height 26
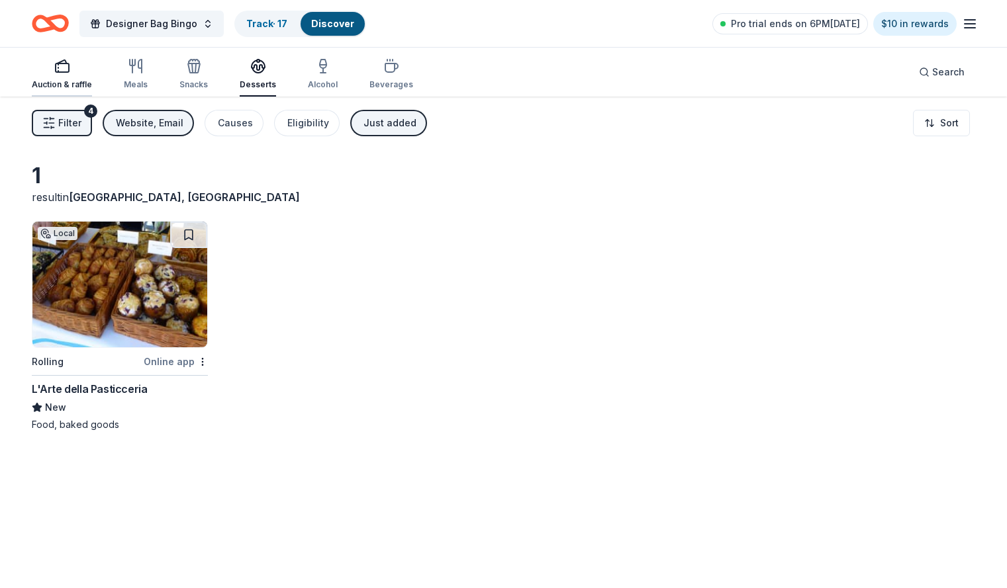
click at [92, 78] on div "Auction & raffle" at bounding box center [62, 74] width 60 height 32
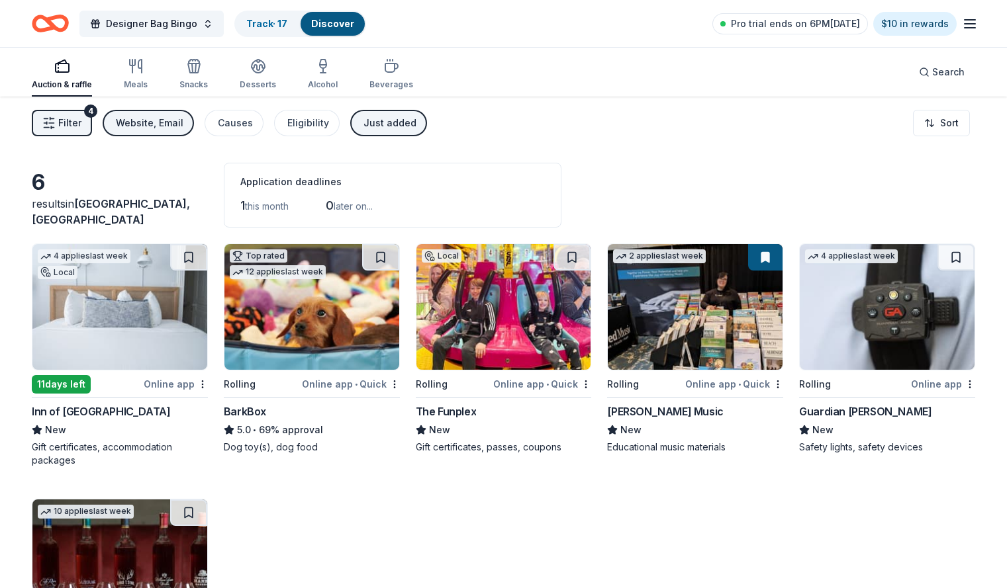
click at [523, 326] on img at bounding box center [503, 307] width 175 height 126
click at [148, 74] on div "Meals" at bounding box center [136, 74] width 24 height 32
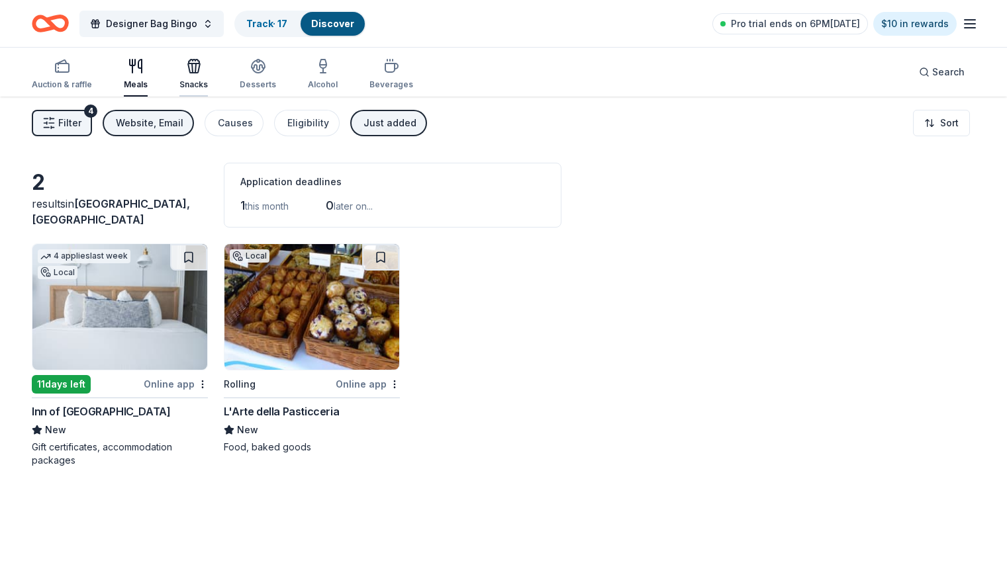
click at [208, 79] on div "Snacks" at bounding box center [193, 74] width 28 height 32
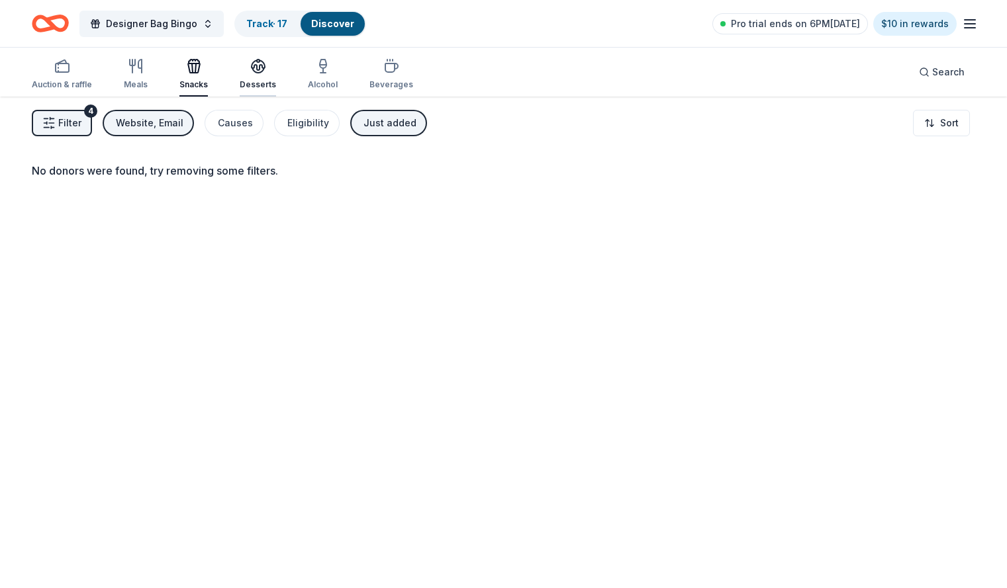
click at [276, 78] on div "Desserts" at bounding box center [258, 74] width 36 height 32
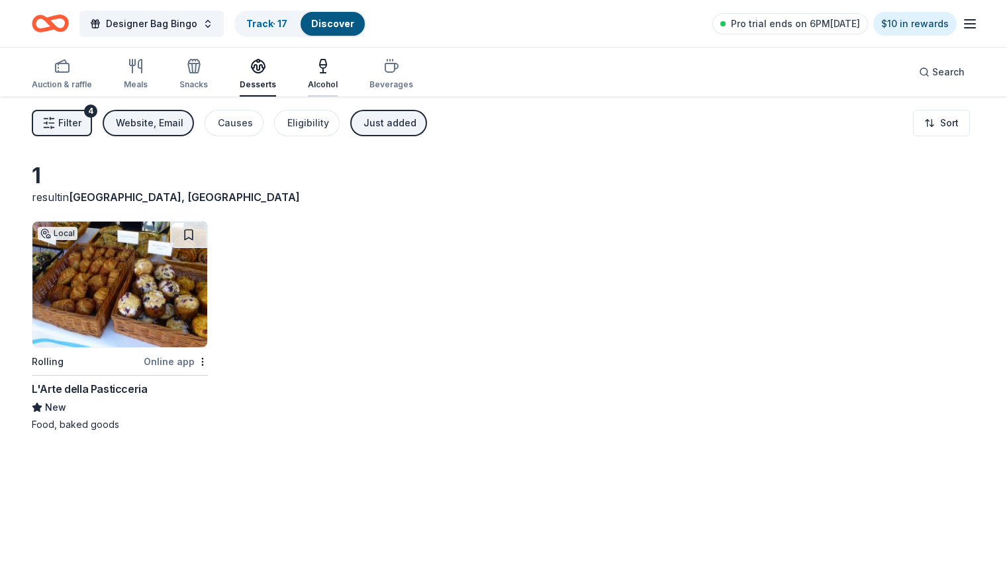
click at [338, 79] on div "Alcohol" at bounding box center [323, 74] width 30 height 32
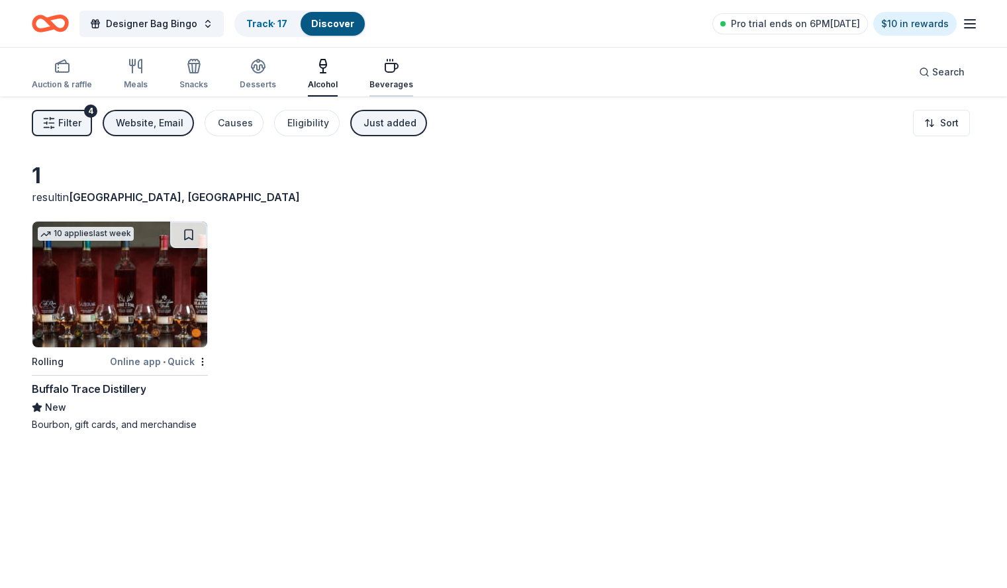
click at [399, 73] on icon "button" at bounding box center [391, 66] width 16 height 16
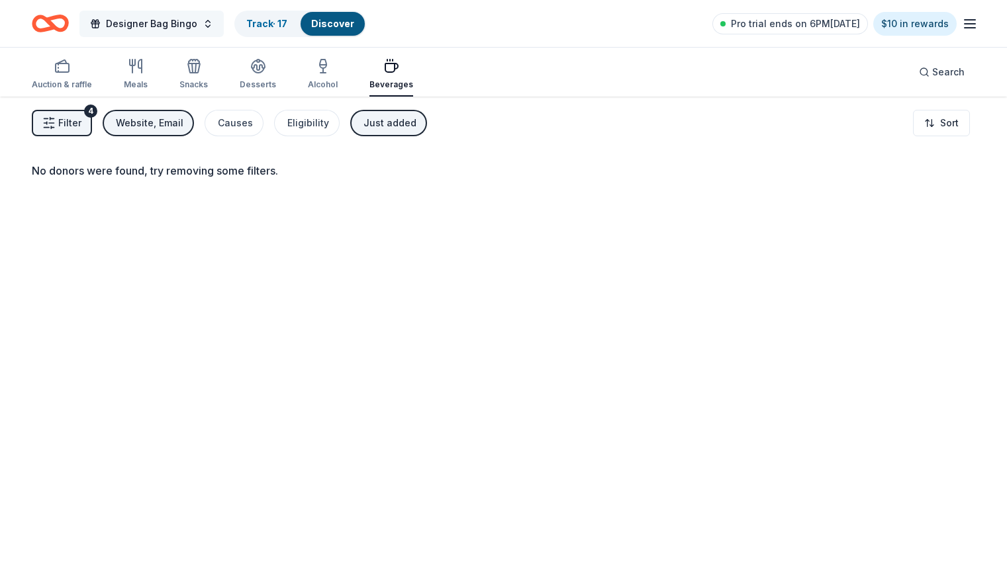
click at [179, 28] on span "Designer Bag Bingo" at bounding box center [151, 24] width 91 height 16
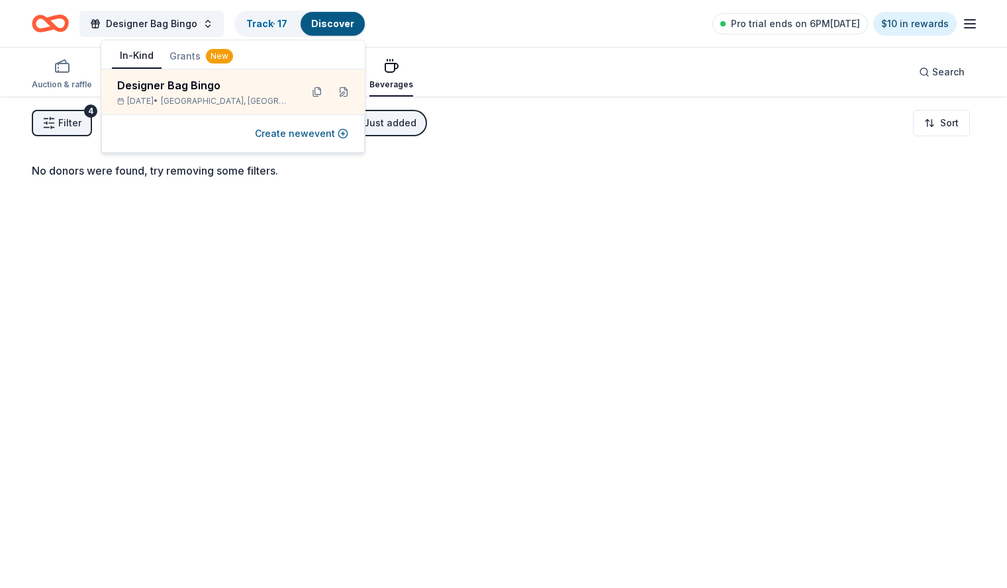
click at [474, 158] on div "No donors were found, try removing some filters." at bounding box center [503, 391] width 1007 height 588
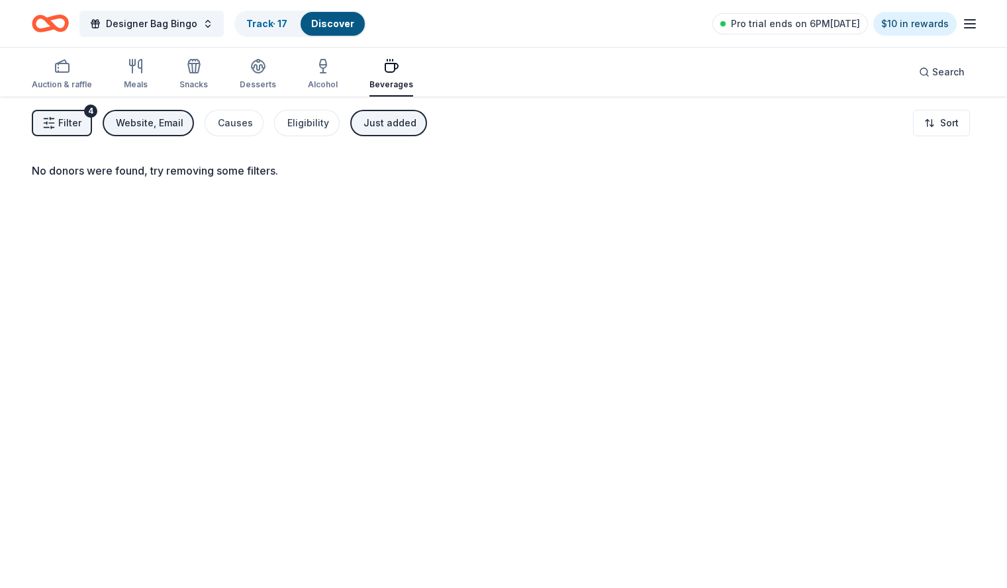
click at [92, 126] on button "Filter 4" at bounding box center [62, 123] width 60 height 26
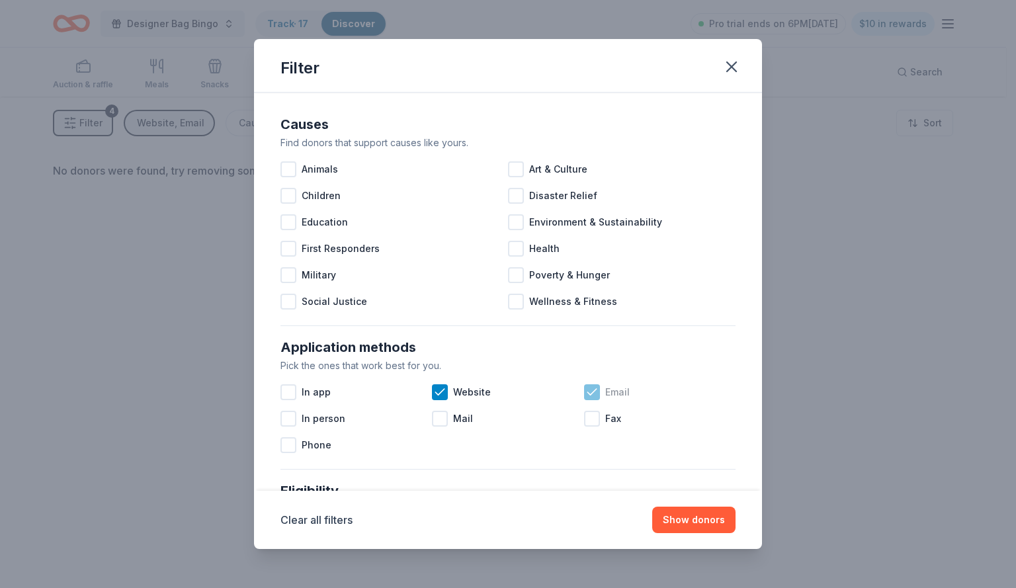
click at [586, 392] on icon at bounding box center [592, 392] width 13 height 13
click at [439, 390] on icon at bounding box center [440, 392] width 9 height 6
click at [711, 526] on button "Show donors" at bounding box center [694, 520] width 83 height 26
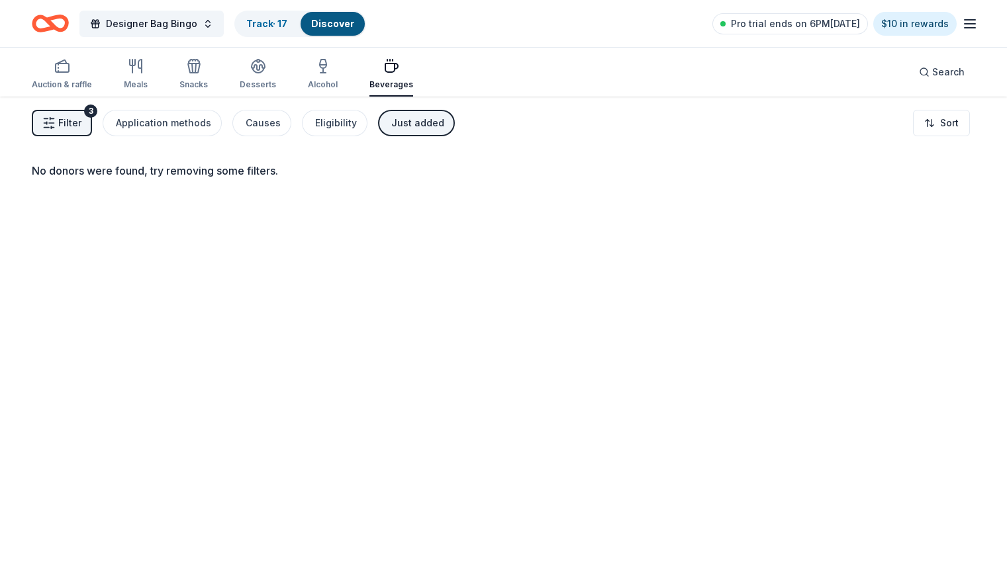
click at [81, 121] on span "Filter" at bounding box center [69, 123] width 23 height 16
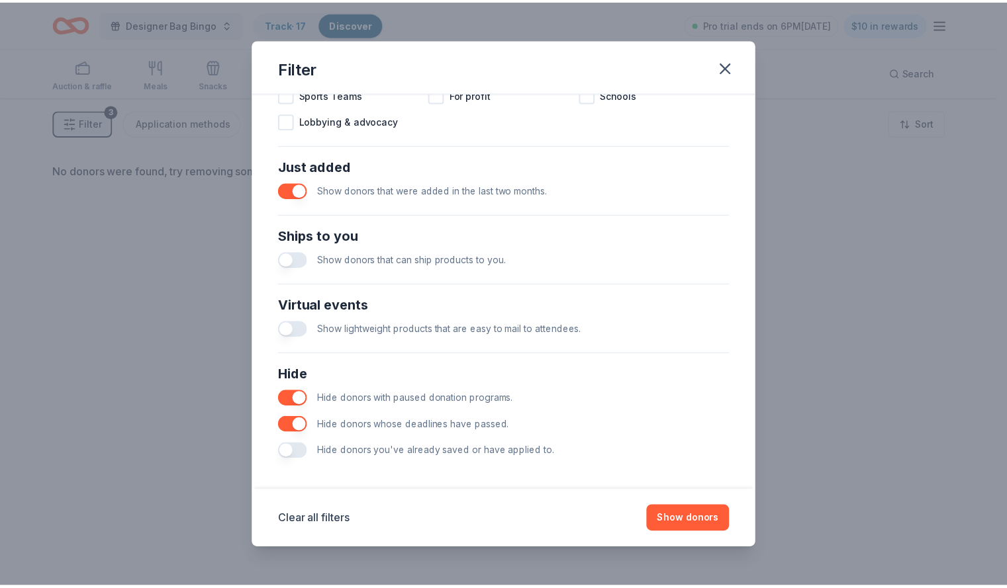
scroll to position [466, 0]
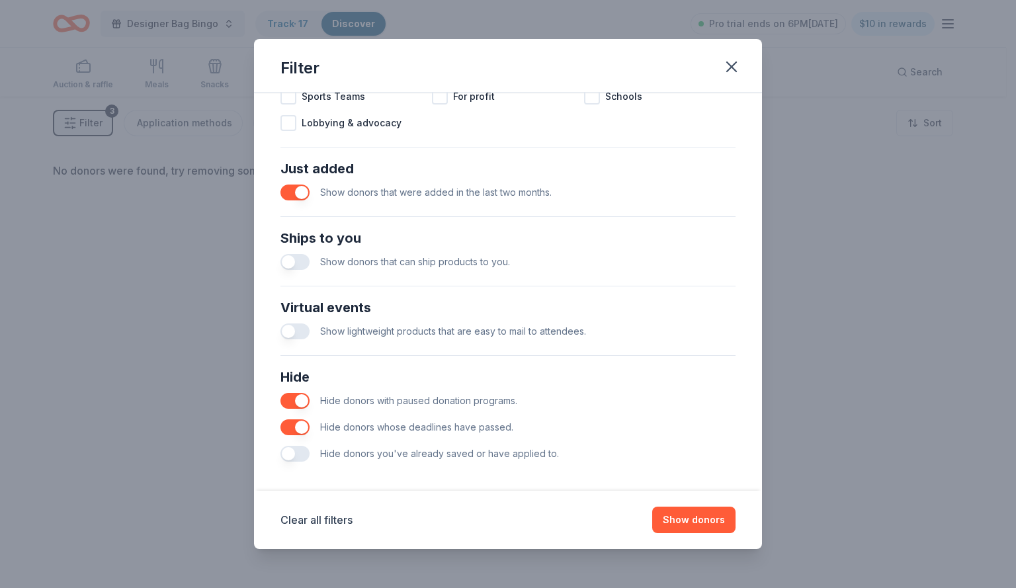
click at [296, 194] on button "button" at bounding box center [295, 193] width 29 height 16
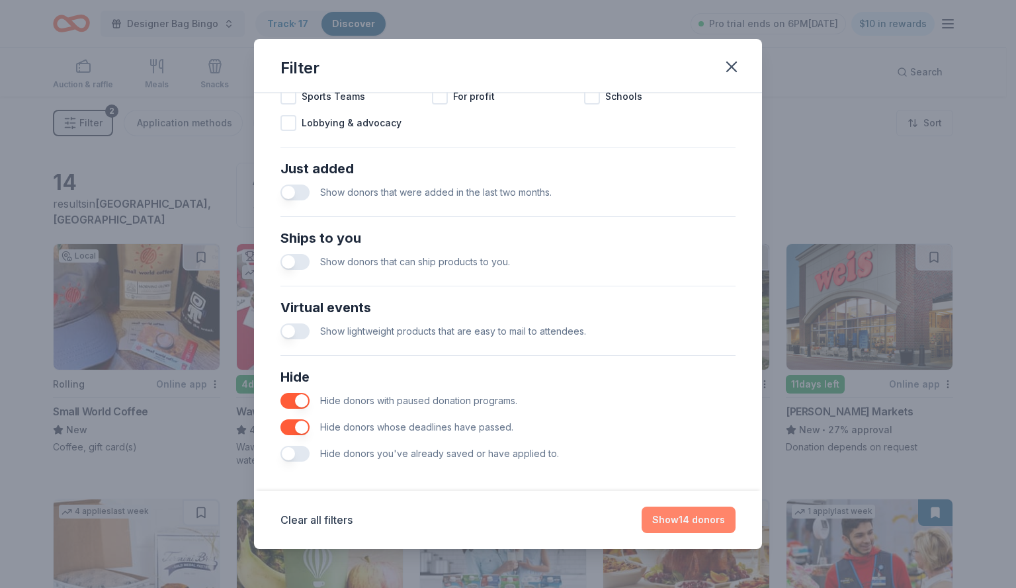
click at [682, 519] on button "Show 14 donors" at bounding box center [689, 520] width 94 height 26
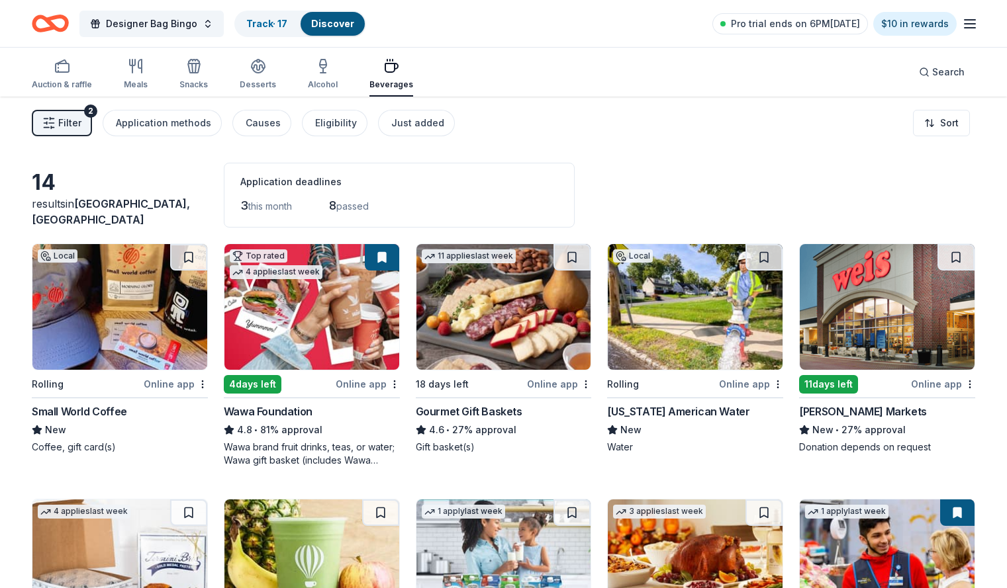
click at [827, 154] on div "14 results in Paterson, NJ Application deadlines 3 this month 8 passed Local Ro…" at bounding box center [503, 544] width 1007 height 895
click at [69, 24] on icon "Home" at bounding box center [50, 23] width 37 height 31
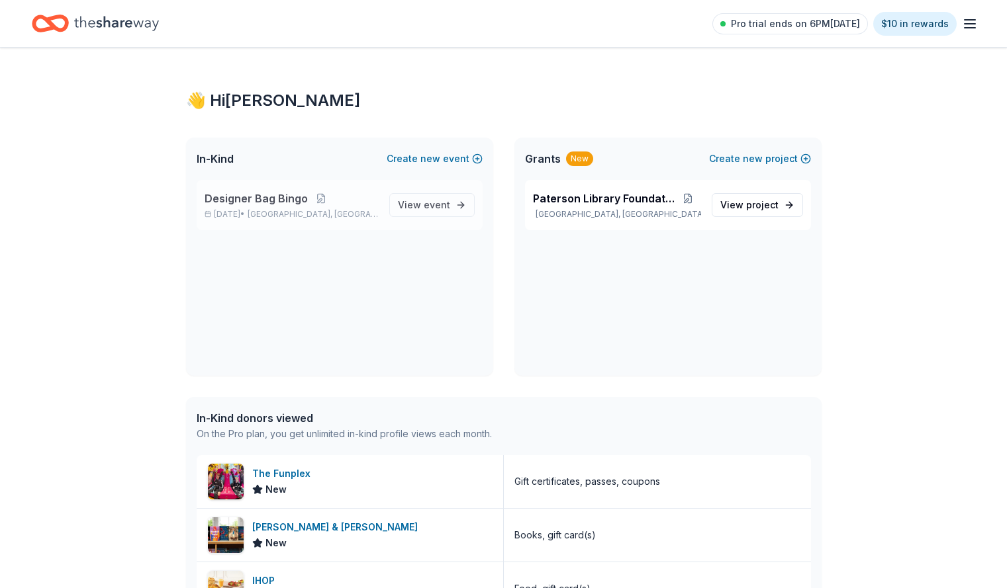
click at [294, 206] on span "Designer Bag Bingo" at bounding box center [255, 199] width 103 height 16
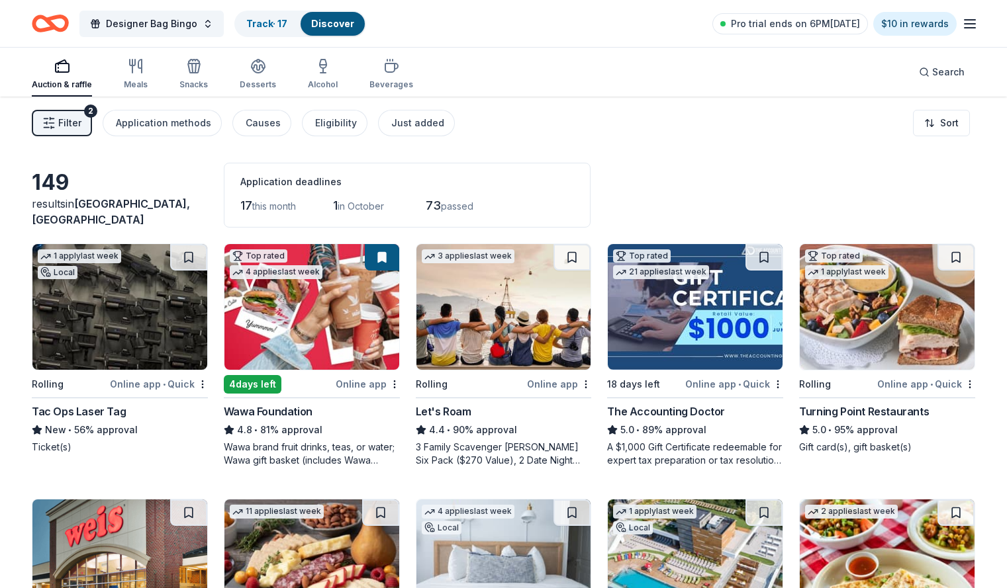
click at [858, 179] on div "149 results in Paterson, NJ Application deadlines 17 this month 1 in October 73…" at bounding box center [503, 195] width 943 height 65
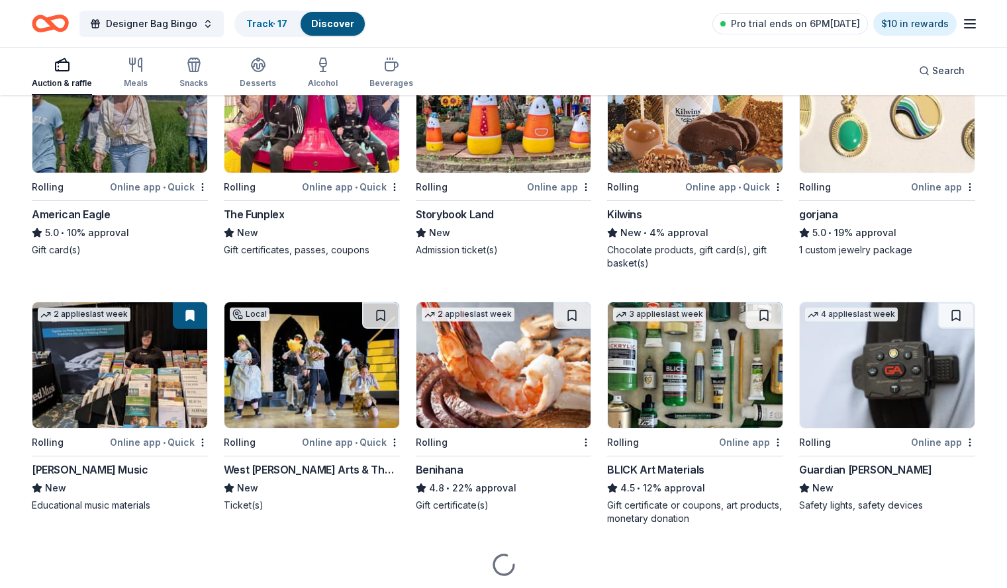
scroll to position [1760, 0]
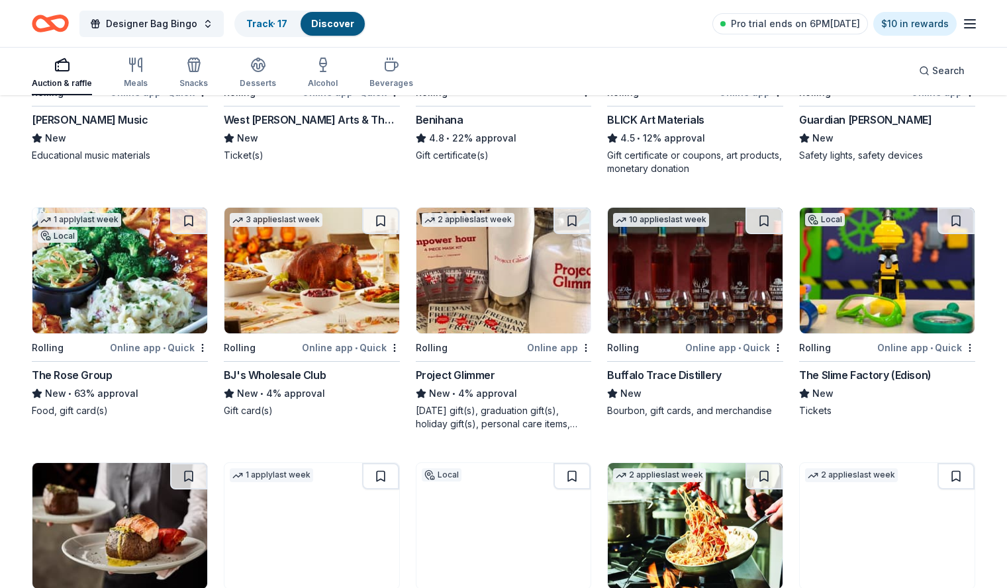
scroll to position [2077, 0]
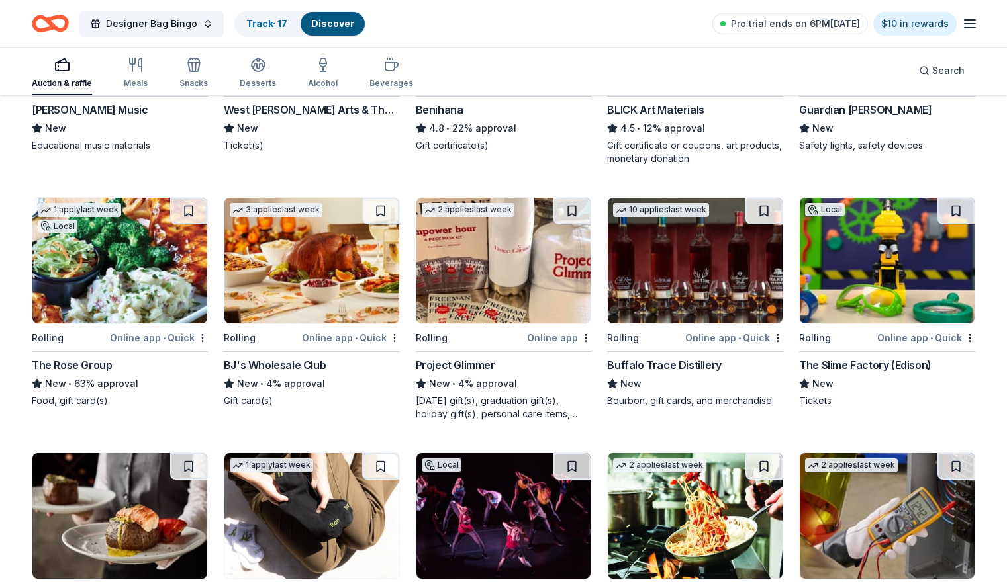
click at [925, 406] on div "Tickets" at bounding box center [887, 400] width 176 height 13
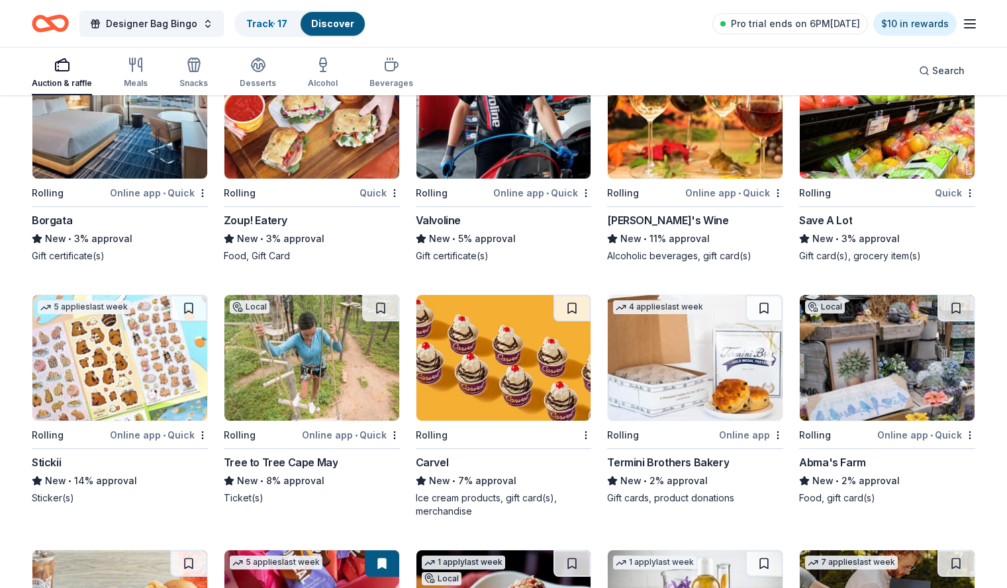
scroll to position [3467, 0]
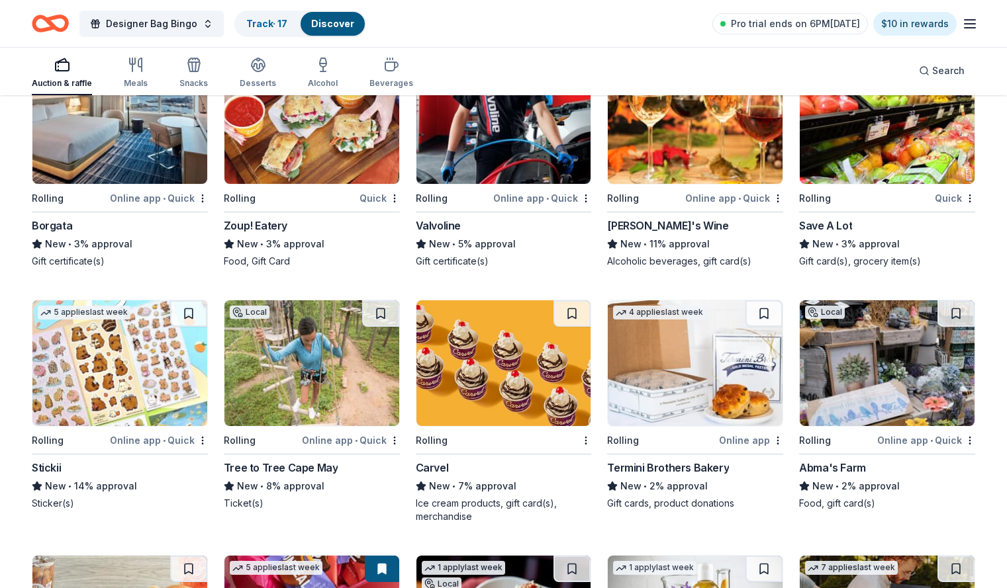
click at [950, 480] on div "New • 2% approval" at bounding box center [887, 486] width 176 height 16
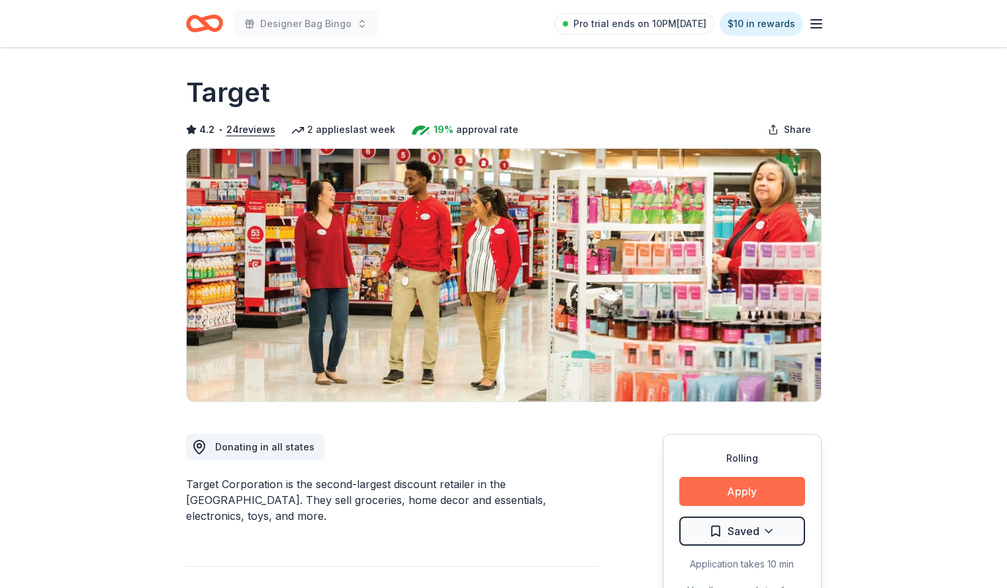
click at [744, 496] on button "Apply" at bounding box center [742, 491] width 126 height 29
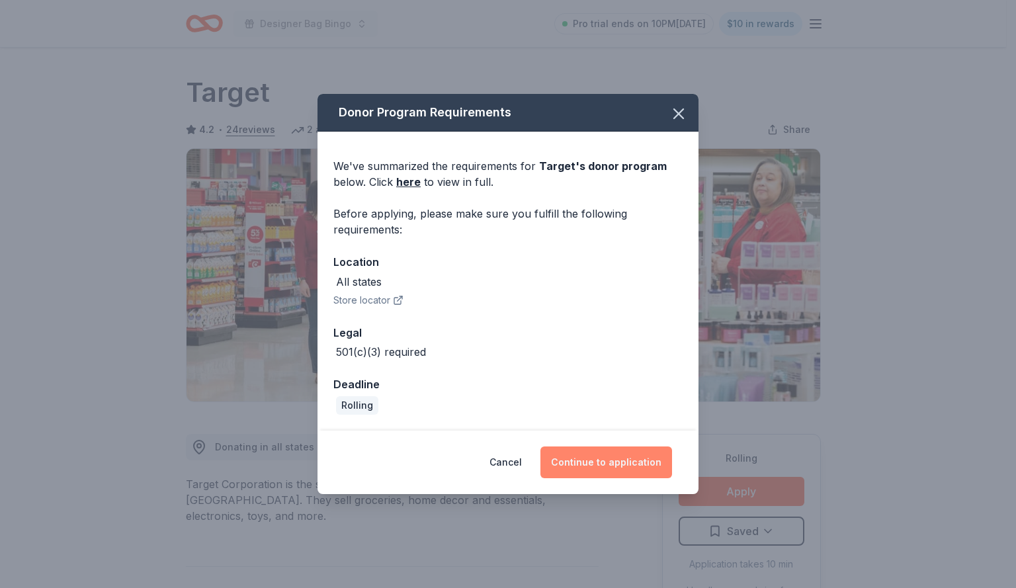
click at [585, 462] on button "Continue to application" at bounding box center [607, 463] width 132 height 32
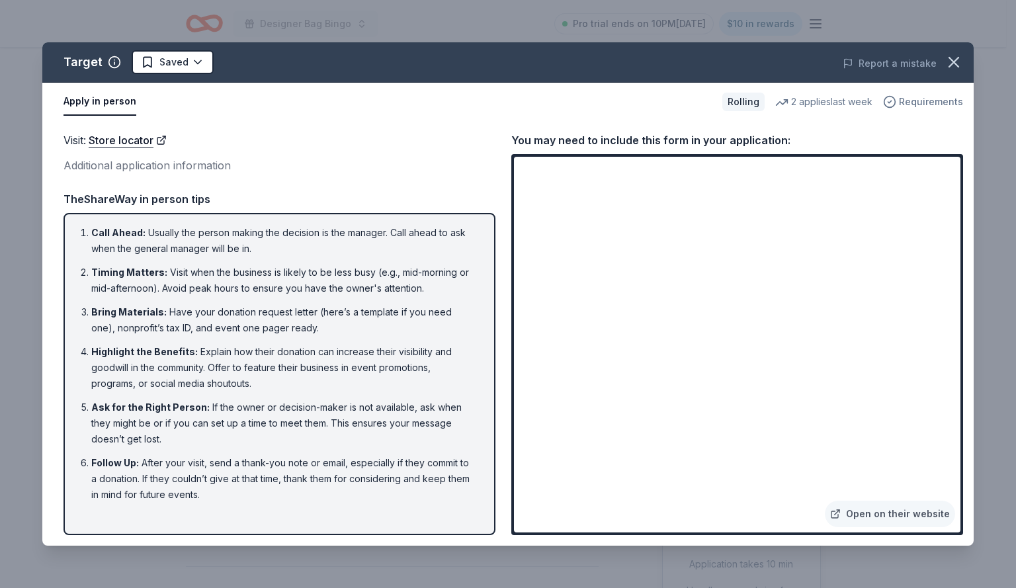
click at [943, 101] on span "Requirements" at bounding box center [931, 102] width 64 height 16
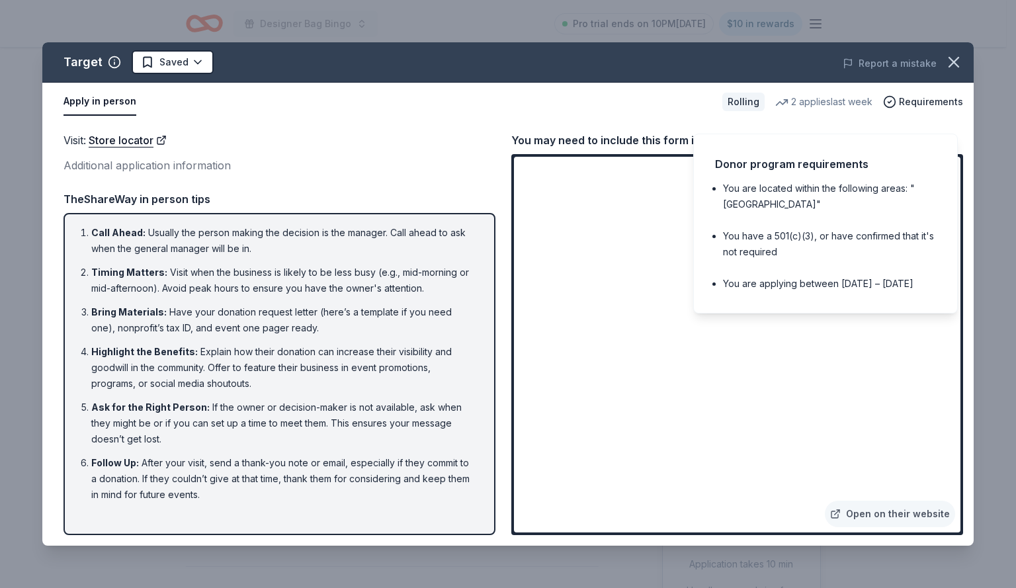
click at [439, 117] on div "Apply in person Rolling 2 applies last week Requirements" at bounding box center [508, 102] width 932 height 38
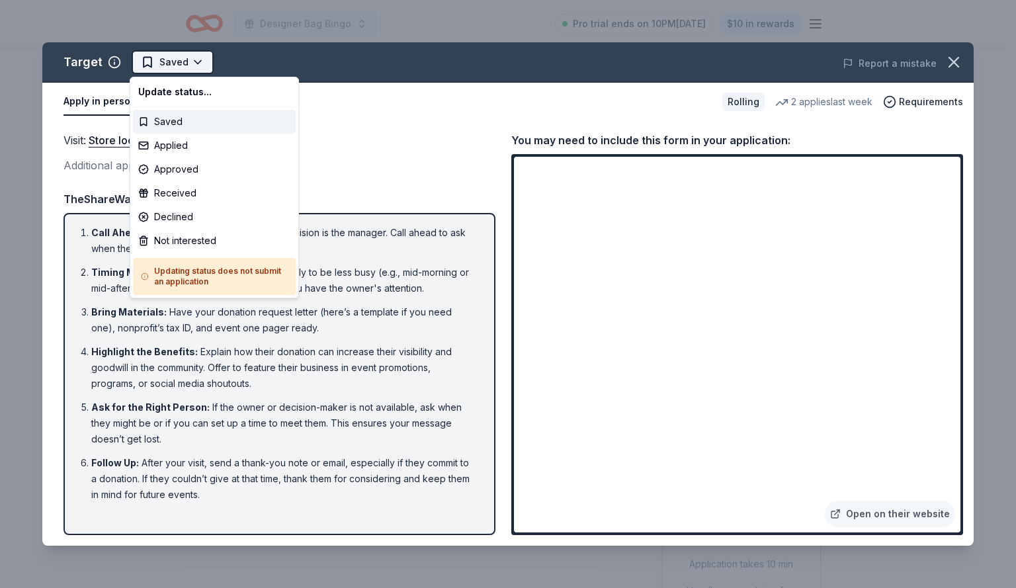
click at [195, 62] on html "Designer Bag Bingo Pro trial ends on 10PM[DATE] $10 in rewards Rolling Share Ta…" at bounding box center [508, 294] width 1016 height 588
click at [323, 116] on html "Designer Bag Bingo Pro trial ends on 10PM[DATE] $10 in rewards Rolling Share Ta…" at bounding box center [508, 294] width 1016 height 588
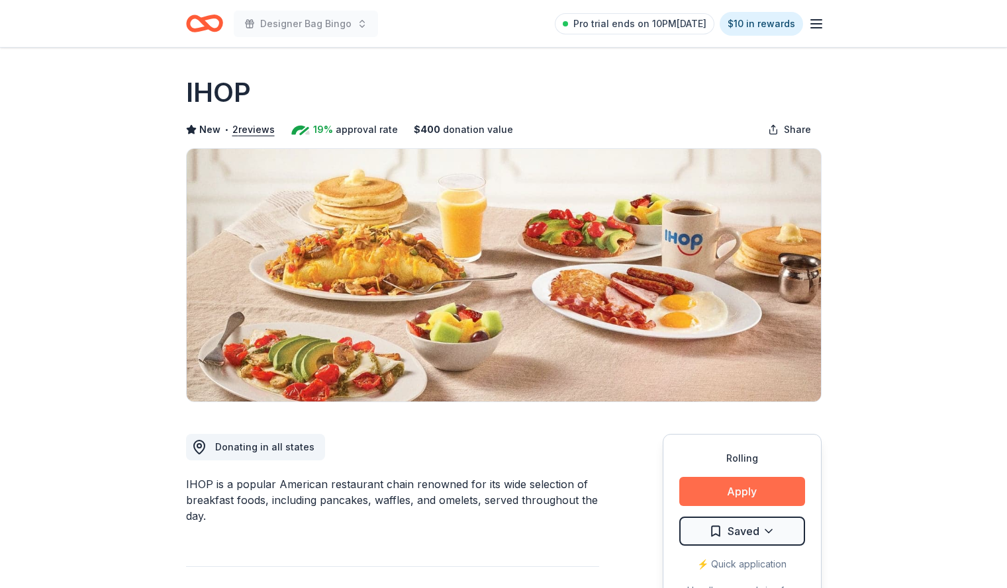
click at [761, 486] on button "Apply" at bounding box center [742, 491] width 126 height 29
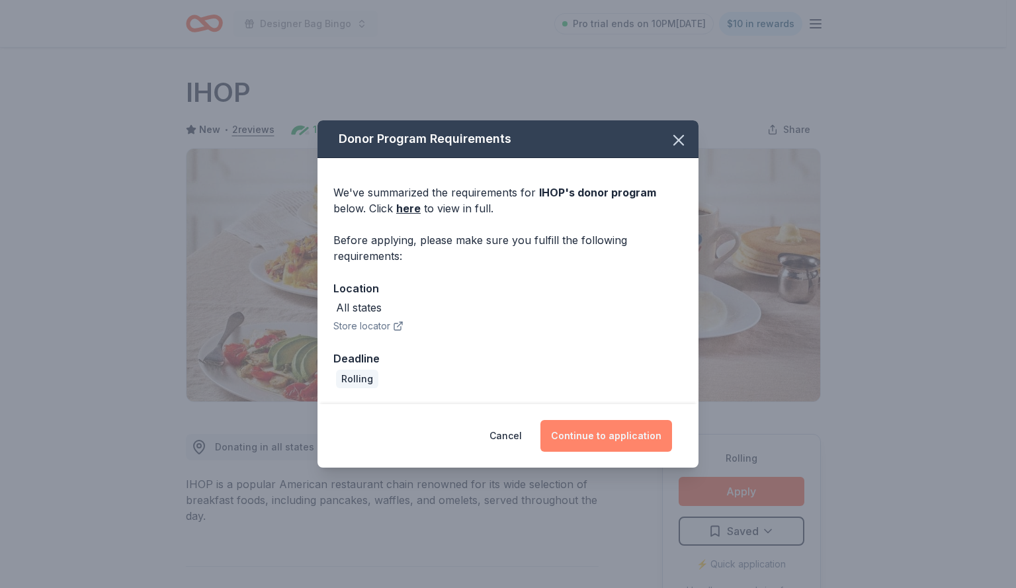
click at [604, 434] on button "Continue to application" at bounding box center [607, 436] width 132 height 32
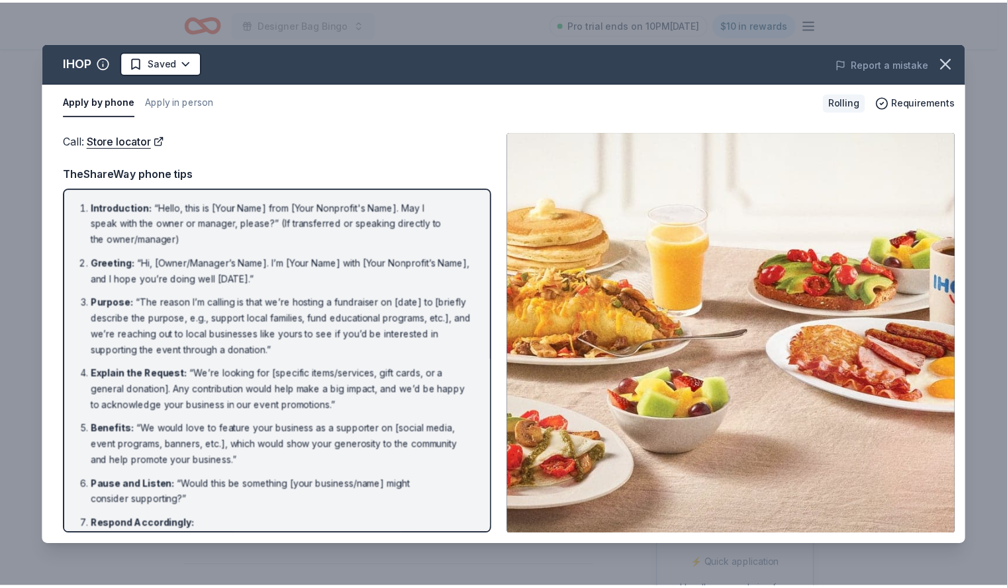
scroll to position [150, 0]
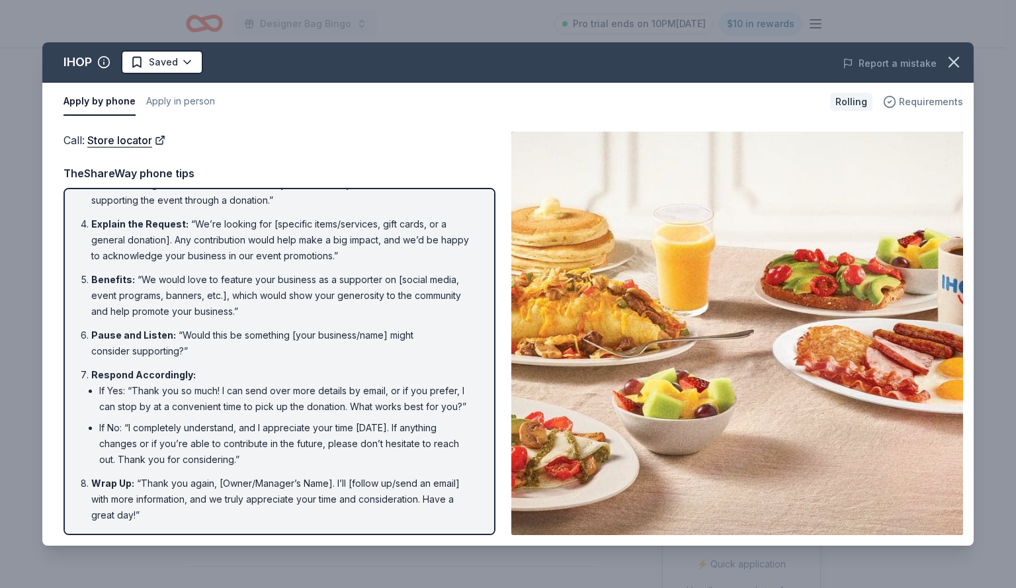
click at [923, 101] on span "Requirements" at bounding box center [931, 102] width 64 height 16
click at [269, 118] on div "Apply by phone Apply in person Rolling Requirements" at bounding box center [508, 102] width 932 height 38
click at [957, 62] on icon "button" at bounding box center [954, 62] width 19 height 19
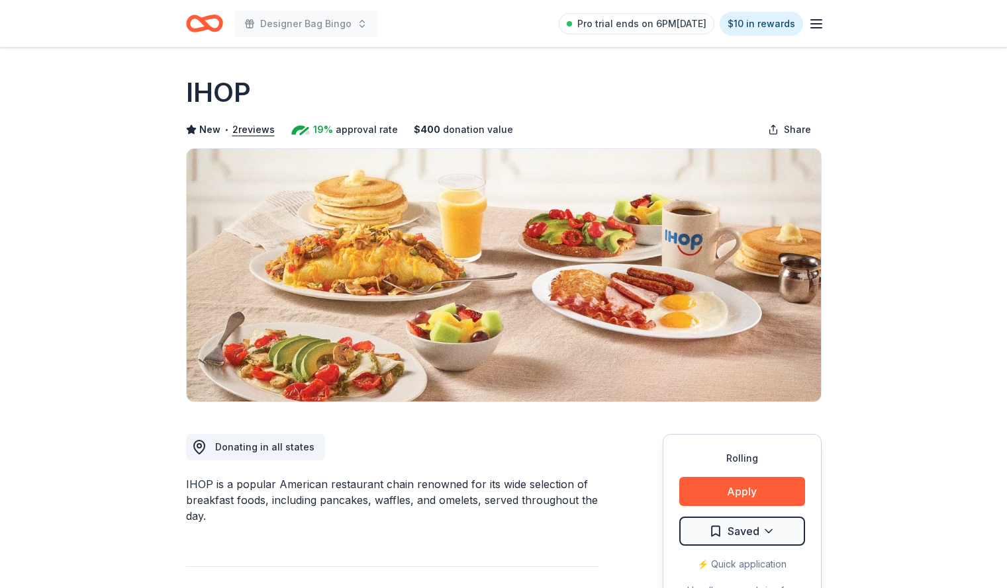
scroll to position [0, 0]
click at [254, 133] on button "2 reviews" at bounding box center [253, 130] width 42 height 16
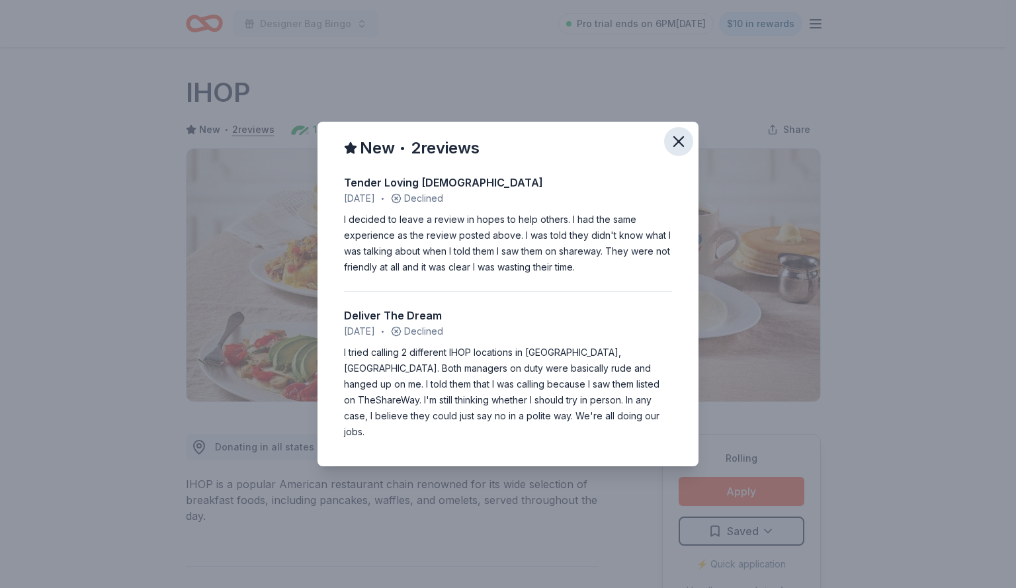
click at [688, 149] on icon "button" at bounding box center [679, 141] width 19 height 19
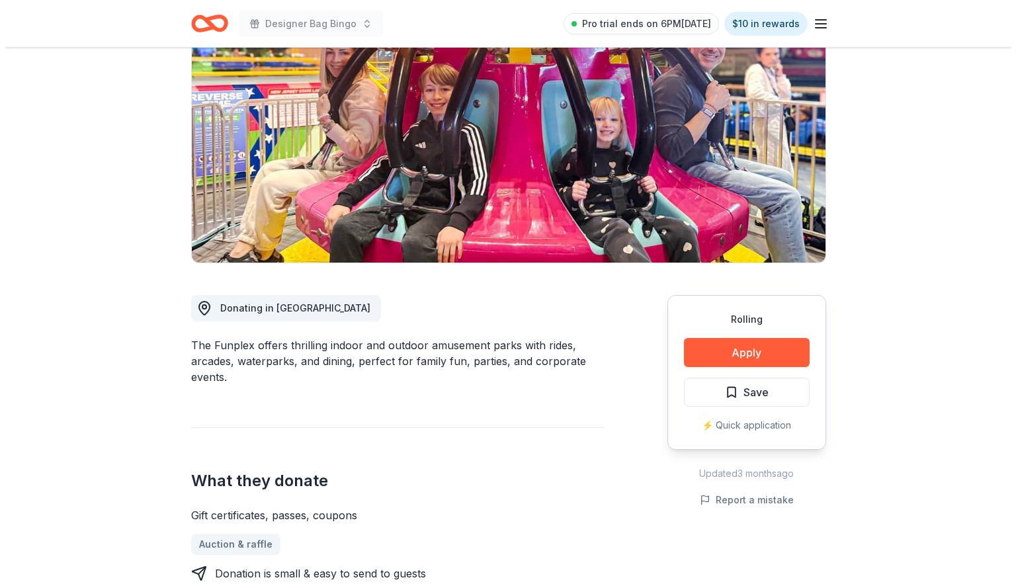
scroll to position [129, 0]
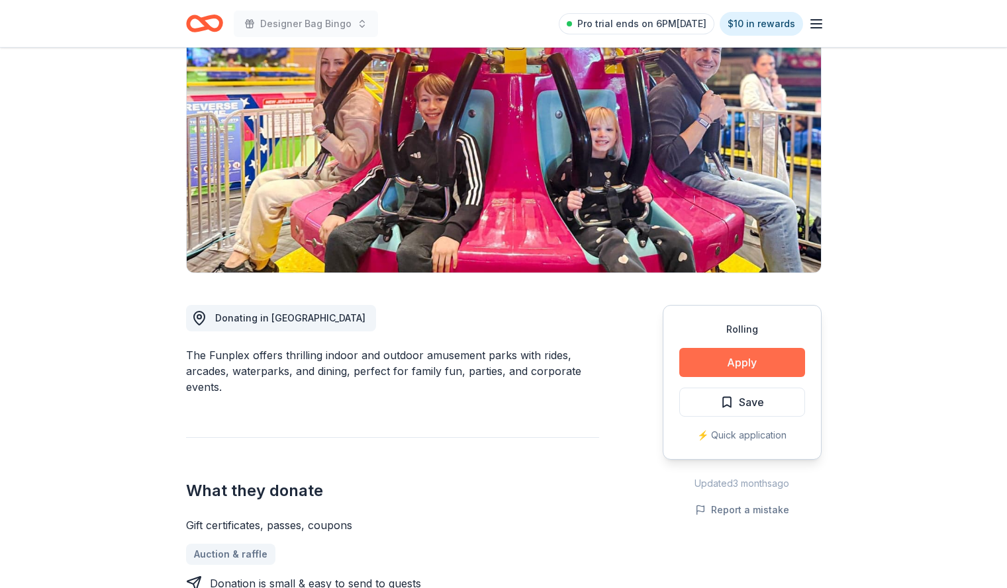
click at [772, 362] on button "Apply" at bounding box center [742, 362] width 126 height 29
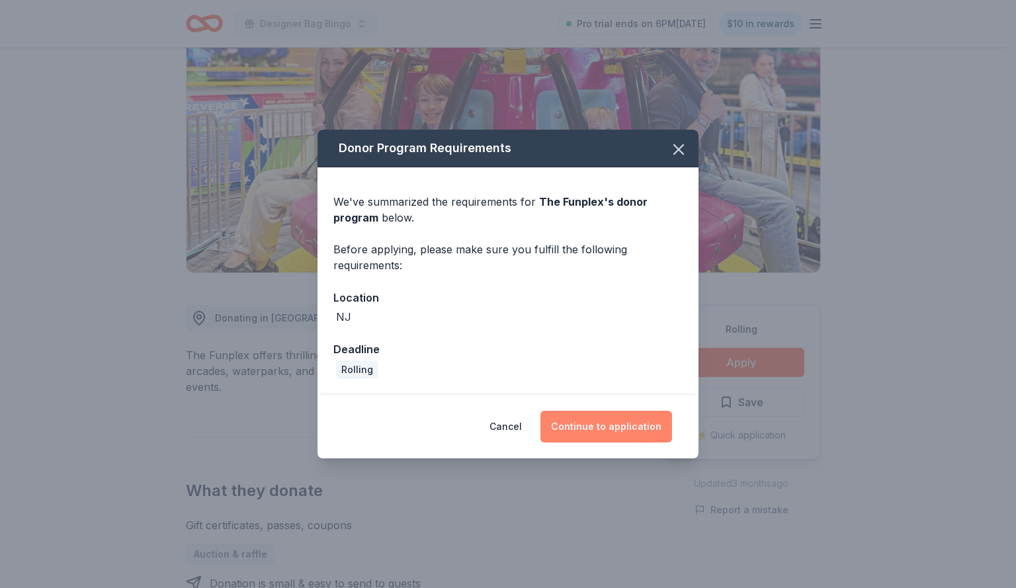
click at [602, 432] on button "Continue to application" at bounding box center [607, 427] width 132 height 32
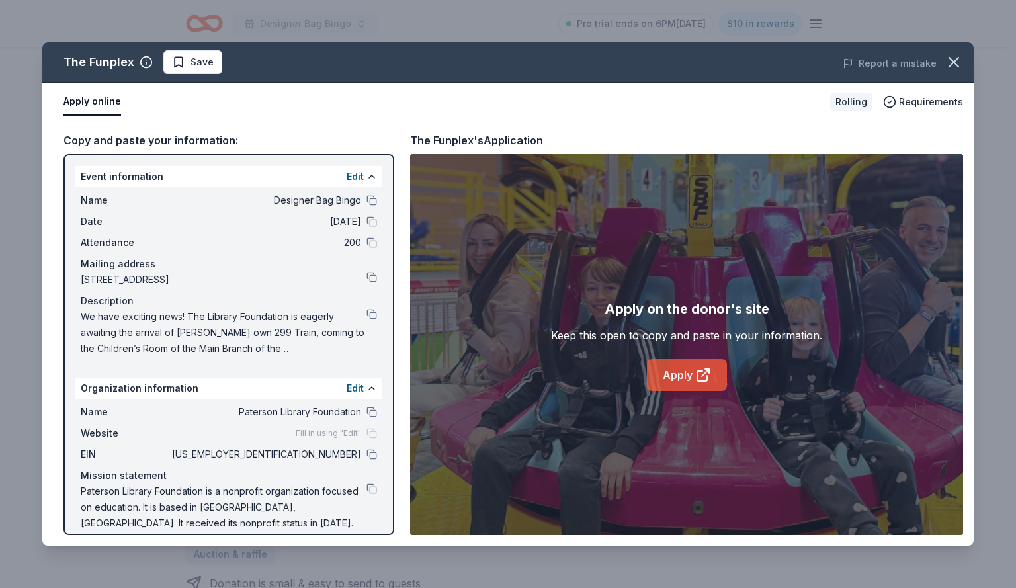
click at [698, 379] on icon at bounding box center [703, 376] width 10 height 10
